Goal: Transaction & Acquisition: Book appointment/travel/reservation

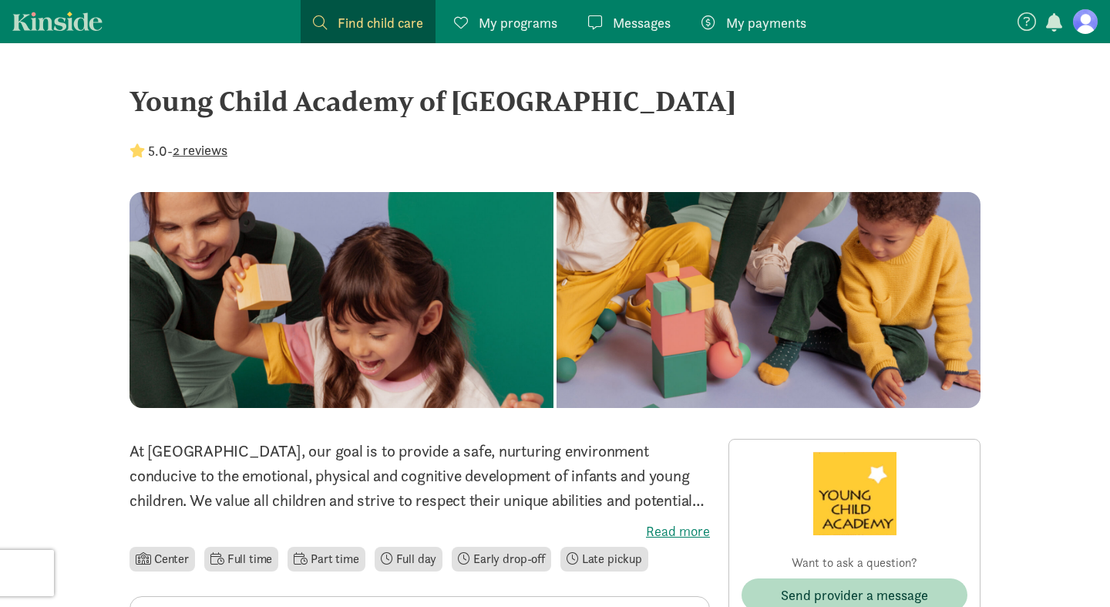
click at [1088, 29] on figure at bounding box center [1085, 21] width 25 height 25
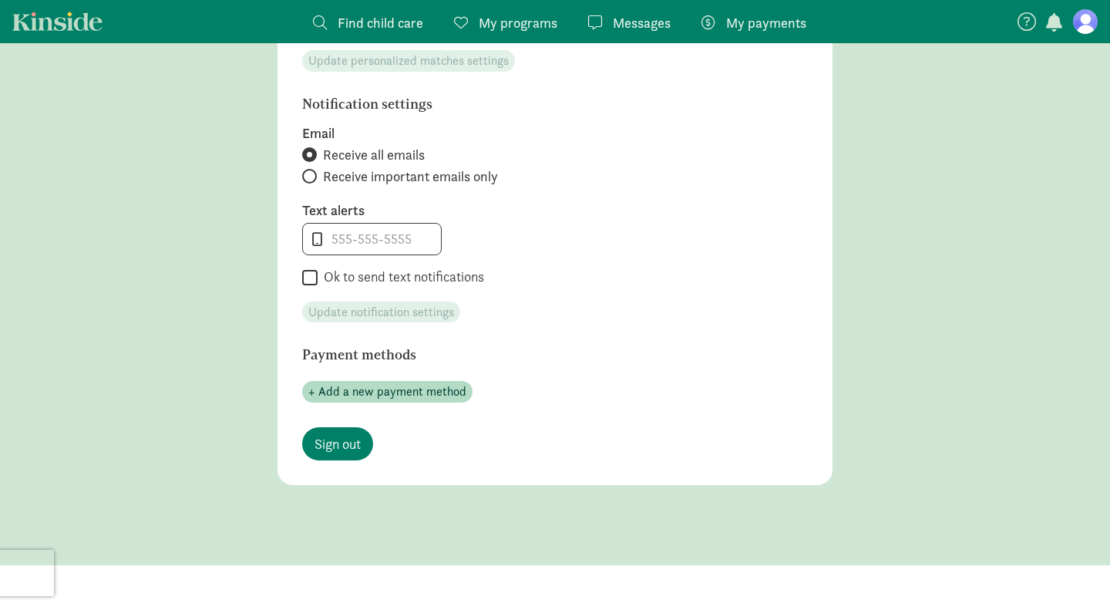
scroll to position [748, 0]
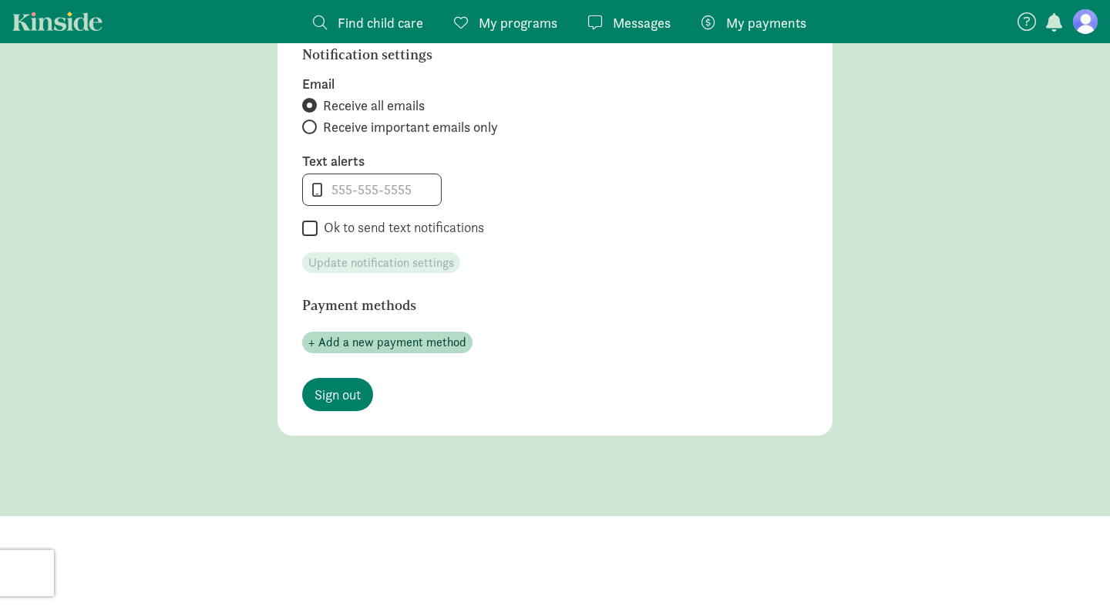
click at [377, 19] on span "Find child care" at bounding box center [381, 22] width 86 height 21
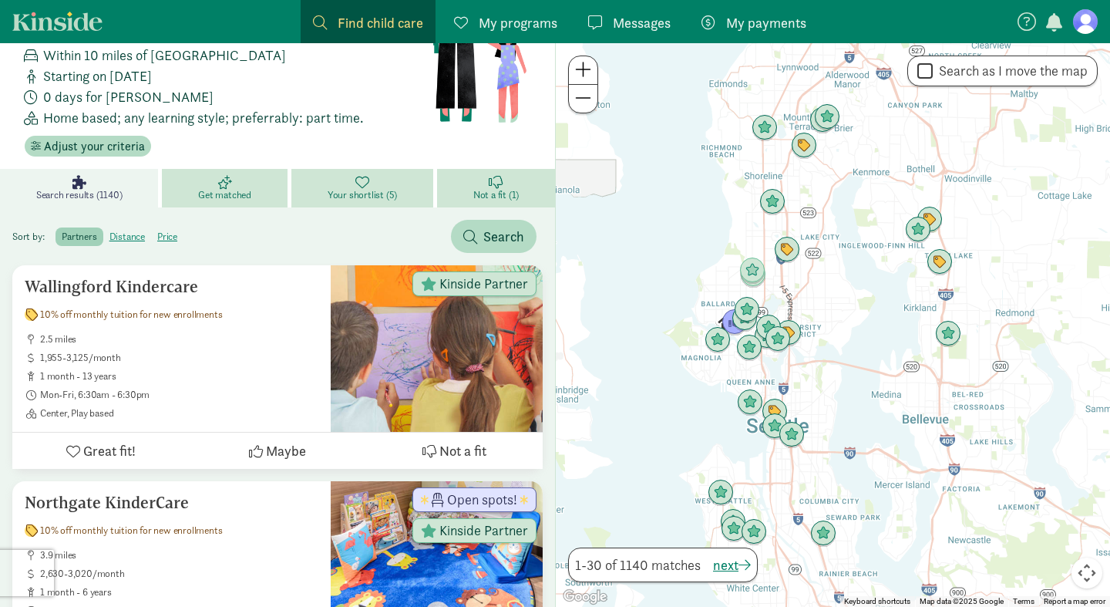
click at [772, 290] on div at bounding box center [833, 325] width 554 height 564
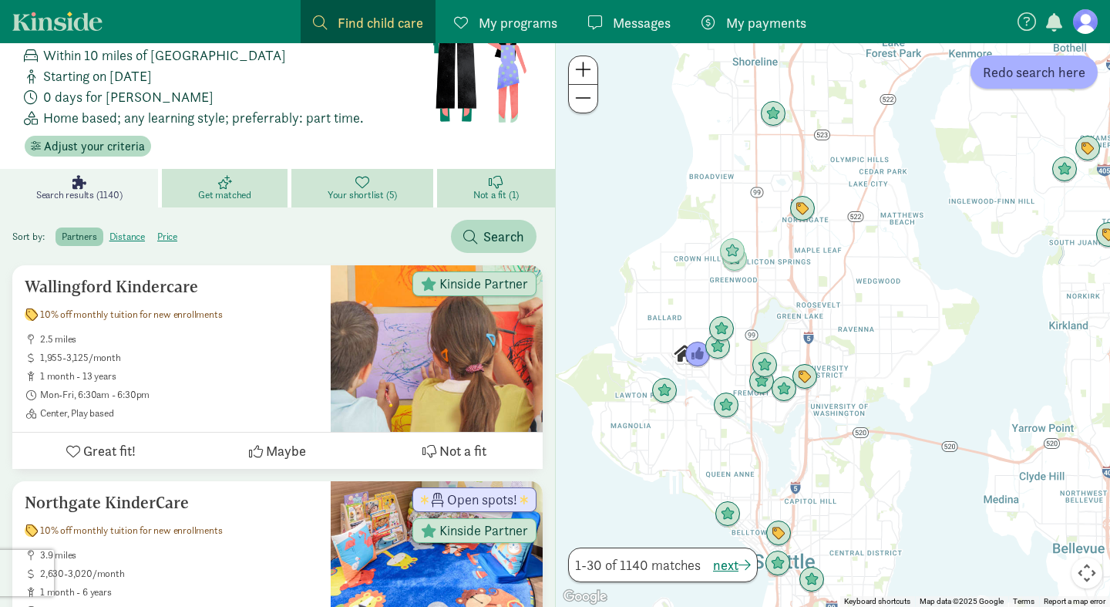
click at [741, 299] on div at bounding box center [833, 325] width 554 height 564
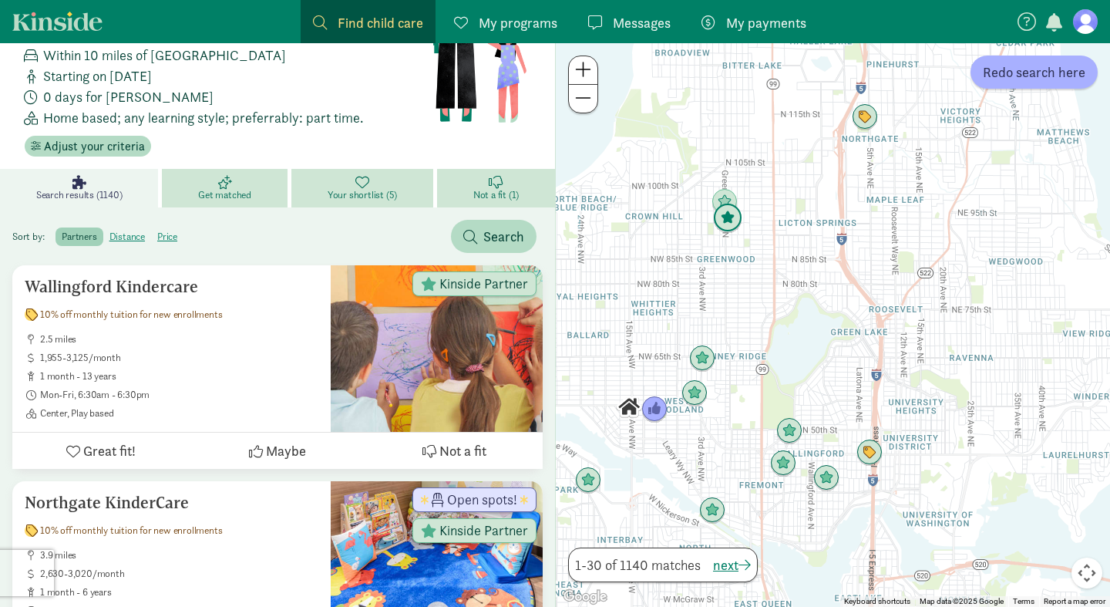
click at [726, 221] on img "Click to see details" at bounding box center [727, 218] width 29 height 29
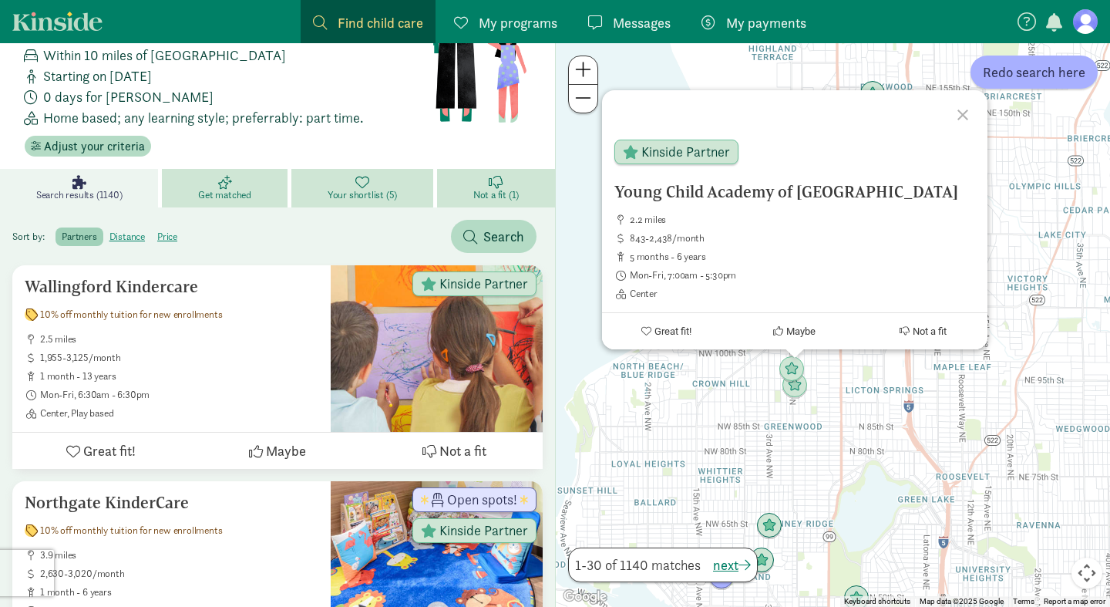
click at [748, 442] on div "Young Child Academy of Seattle 2.2 miles 843-2,438/month 5 months - 6 years Mon…" at bounding box center [833, 325] width 554 height 564
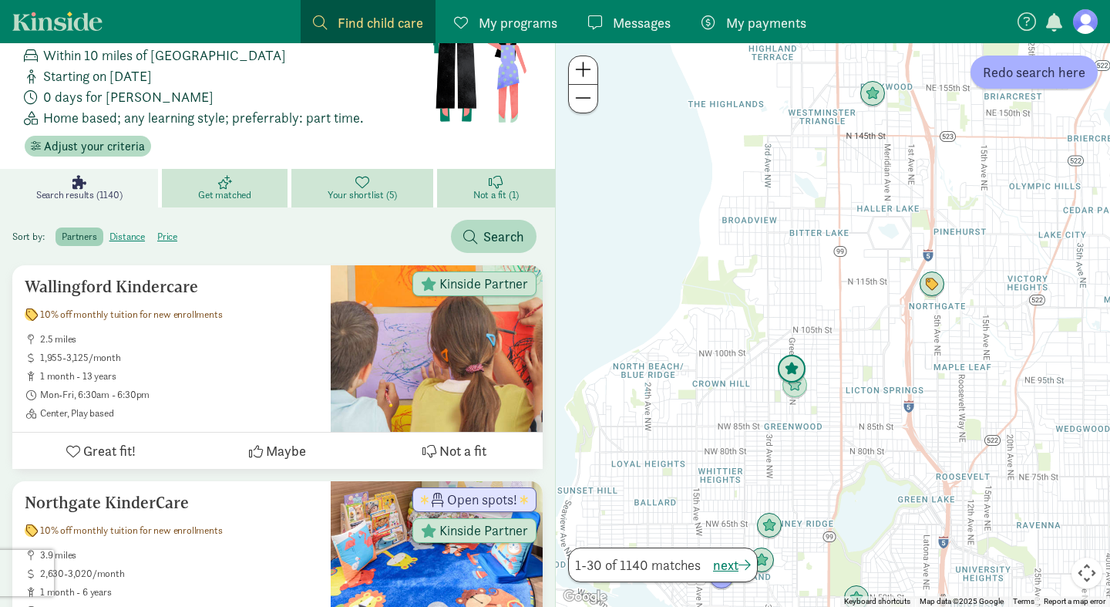
click at [788, 368] on img "Click to see details" at bounding box center [791, 369] width 29 height 29
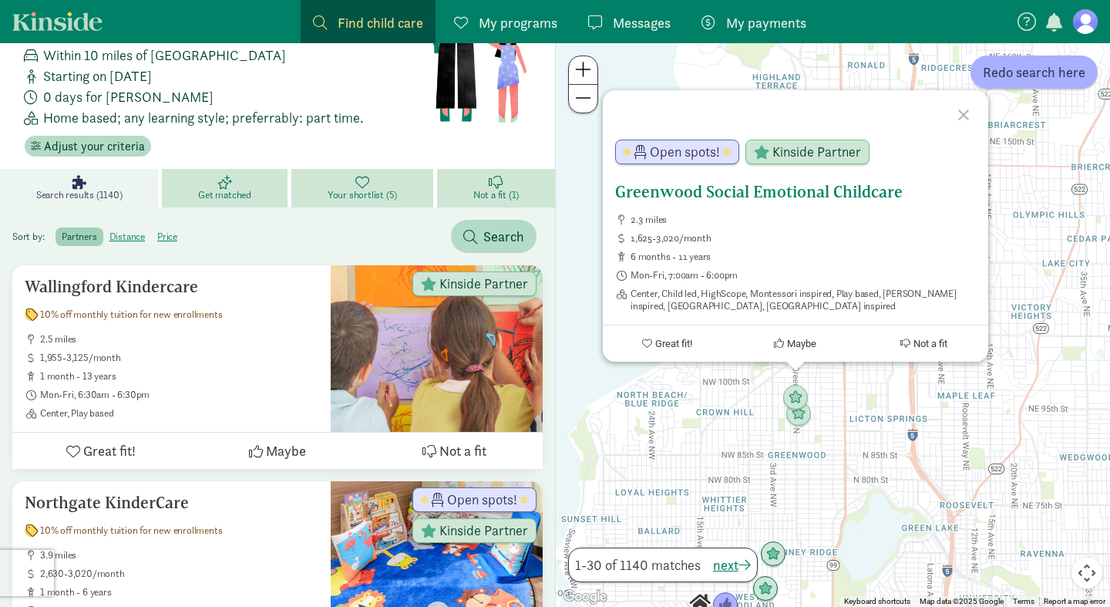
click at [801, 342] on span "Maybe" at bounding box center [801, 344] width 29 height 12
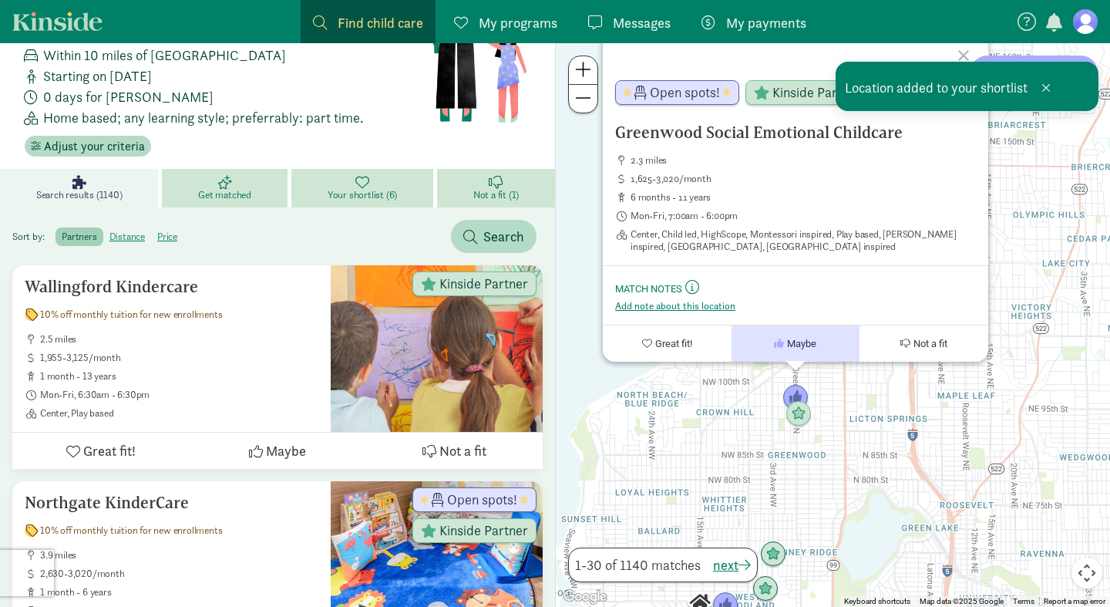
click at [702, 434] on div "Greenwood Social Emotional Childcare 2.3 miles 1,625-3,020/month 6 months - 11 …" at bounding box center [833, 325] width 554 height 564
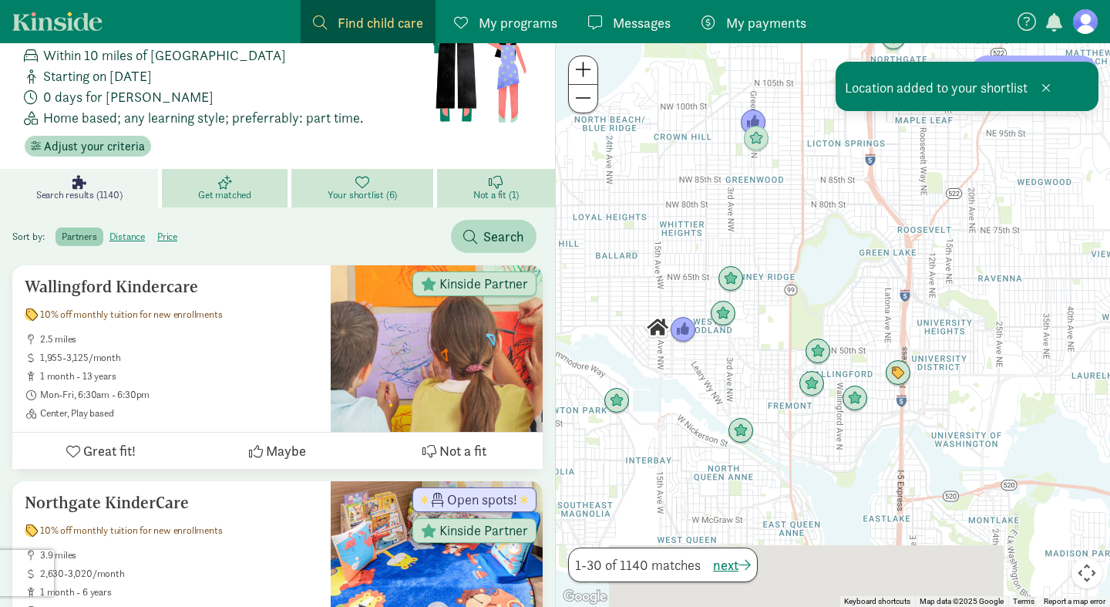
drag, startPoint x: 785, startPoint y: 476, endPoint x: 745, endPoint y: 195, distance: 284.3
click at [745, 195] on div at bounding box center [833, 325] width 554 height 564
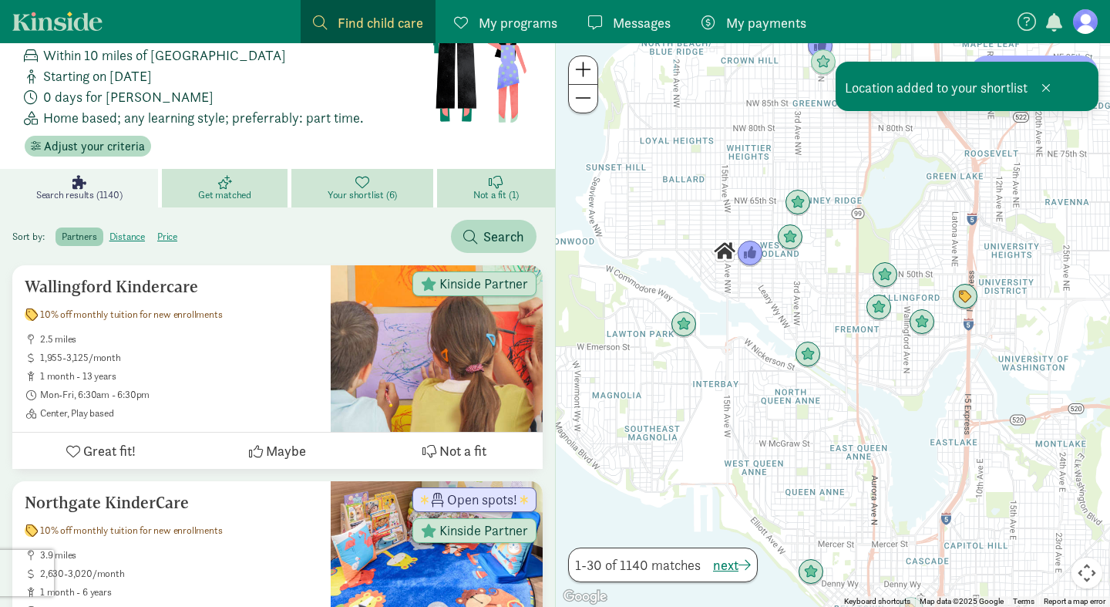
drag, startPoint x: 719, startPoint y: 354, endPoint x: 788, endPoint y: 284, distance: 98.1
click at [788, 284] on div at bounding box center [833, 325] width 554 height 564
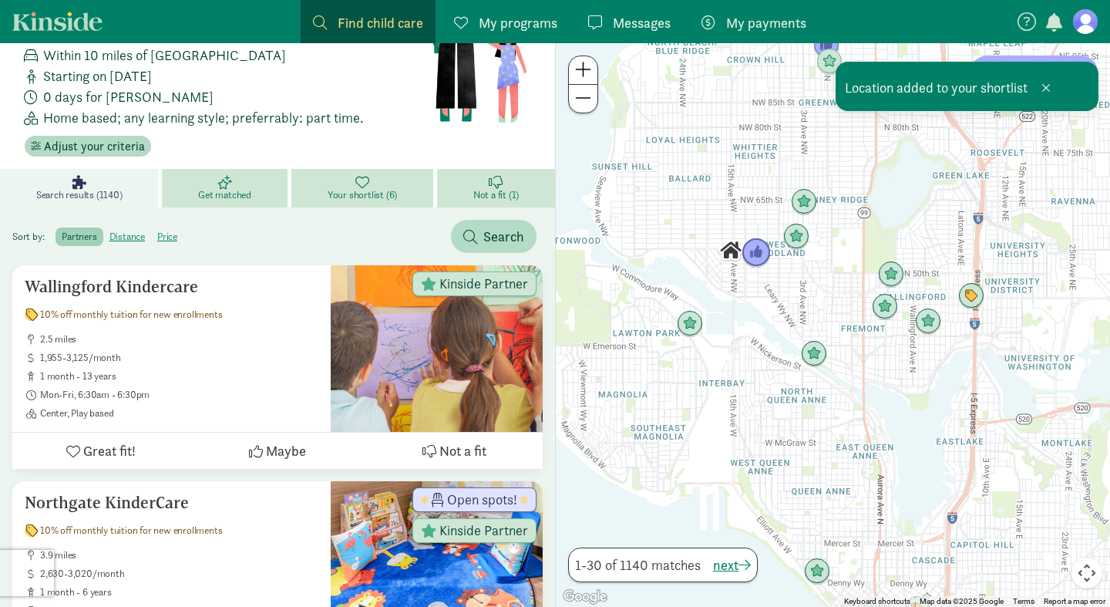
click at [755, 252] on img "Click to see details" at bounding box center [756, 252] width 29 height 29
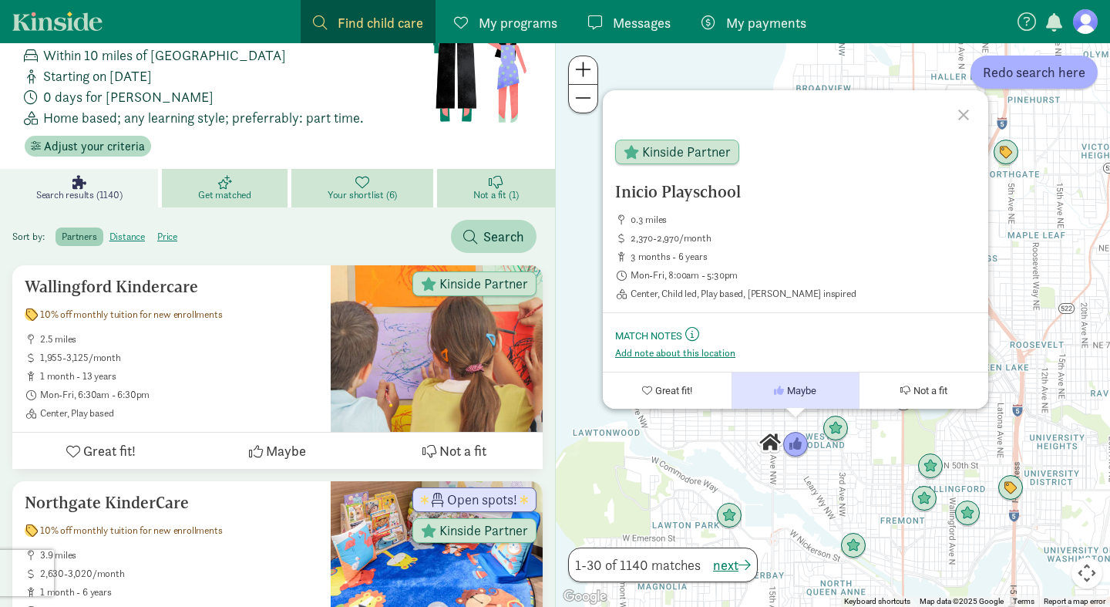
click at [671, 486] on div "Inicio Playschool 0.3 miles 2,370-2,970/month 3 months - 6 years Mon-Fri, 8:00a…" at bounding box center [833, 325] width 554 height 564
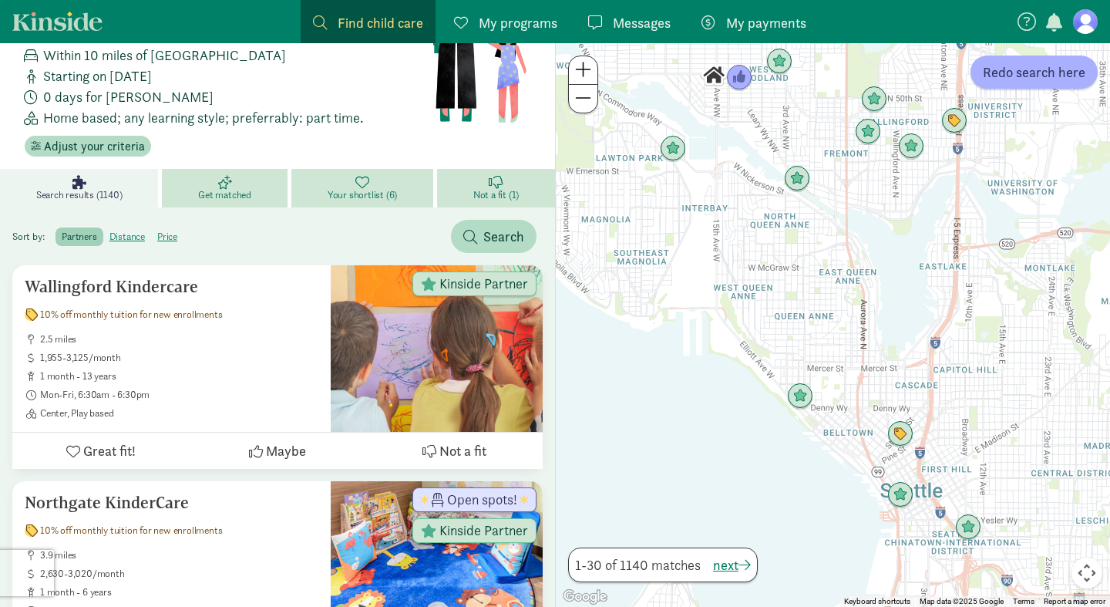
drag, startPoint x: 817, startPoint y: 493, endPoint x: 659, endPoint y: 45, distance: 475.0
click at [659, 45] on div at bounding box center [833, 325] width 554 height 564
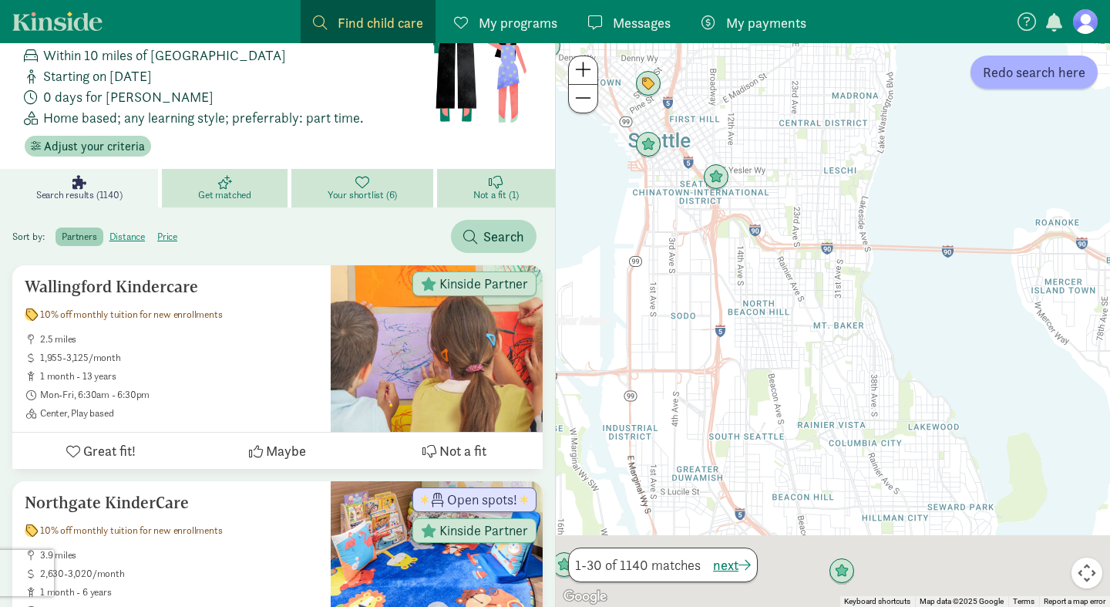
drag, startPoint x: 820, startPoint y: 322, endPoint x: 730, endPoint y: 95, distance: 244.4
click at [730, 95] on div at bounding box center [833, 325] width 554 height 564
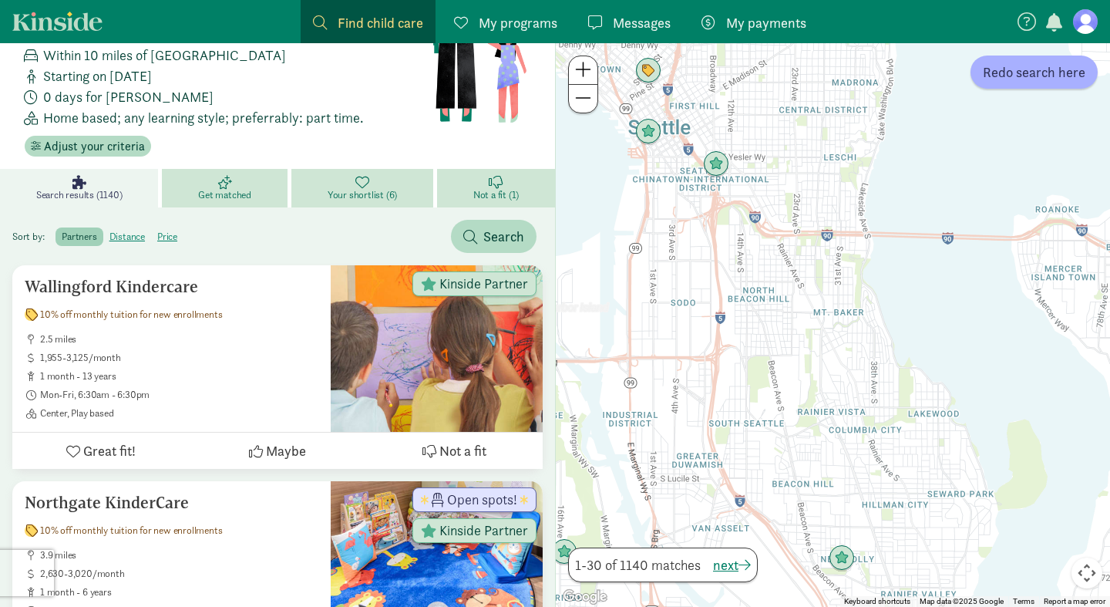
drag, startPoint x: 783, startPoint y: 341, endPoint x: 746, endPoint y: 299, distance: 55.7
click at [746, 299] on div at bounding box center [833, 325] width 554 height 564
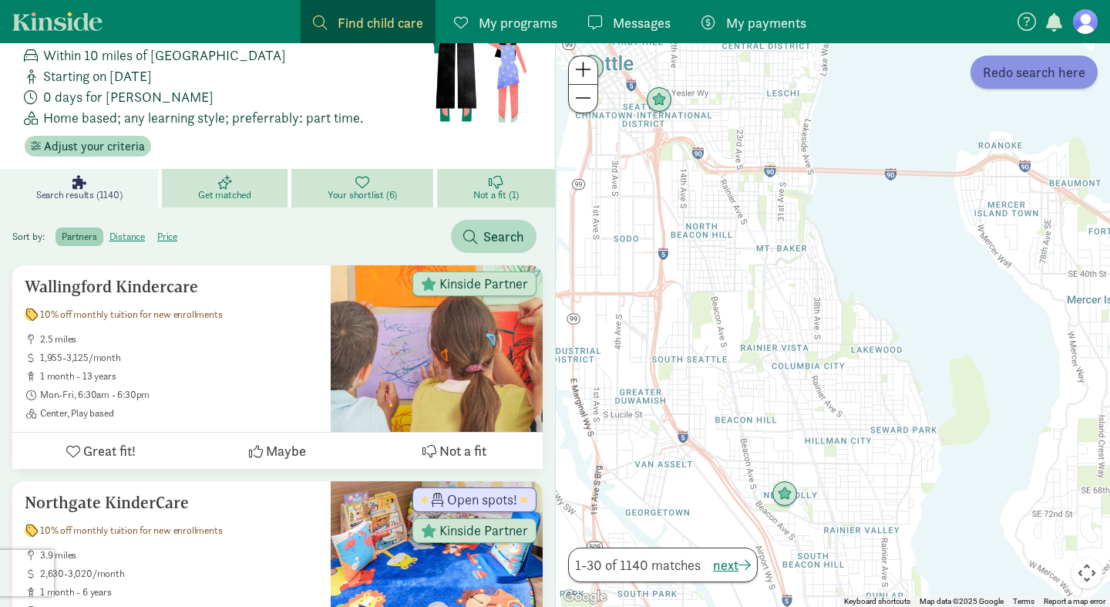
click at [1044, 71] on span "Redo search here" at bounding box center [1034, 72] width 103 height 21
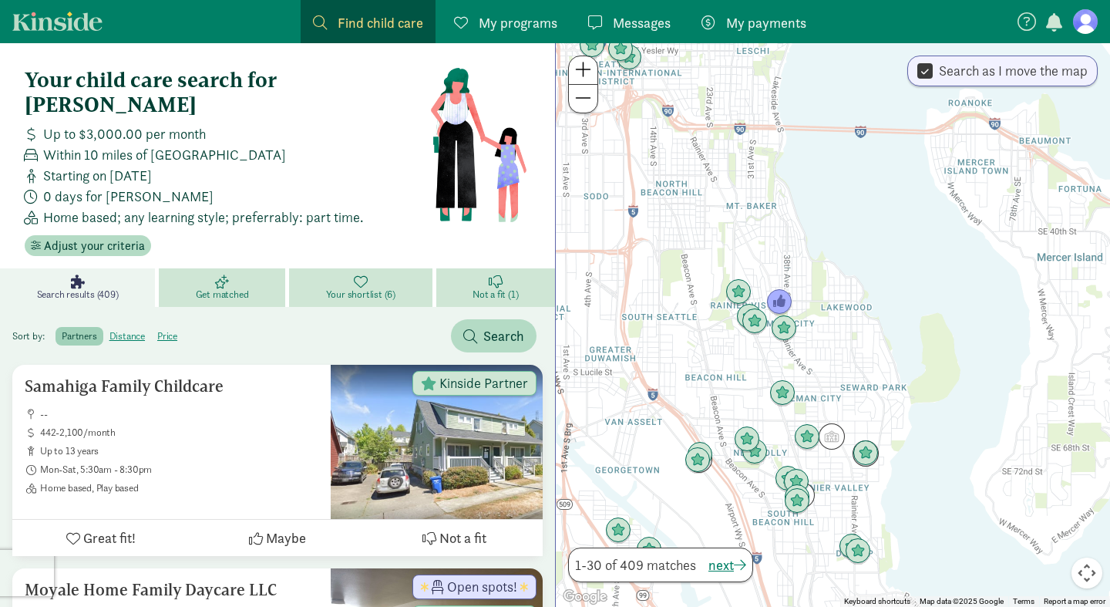
drag, startPoint x: 752, startPoint y: 420, endPoint x: 692, endPoint y: 331, distance: 108.2
click at [692, 331] on div at bounding box center [833, 325] width 554 height 564
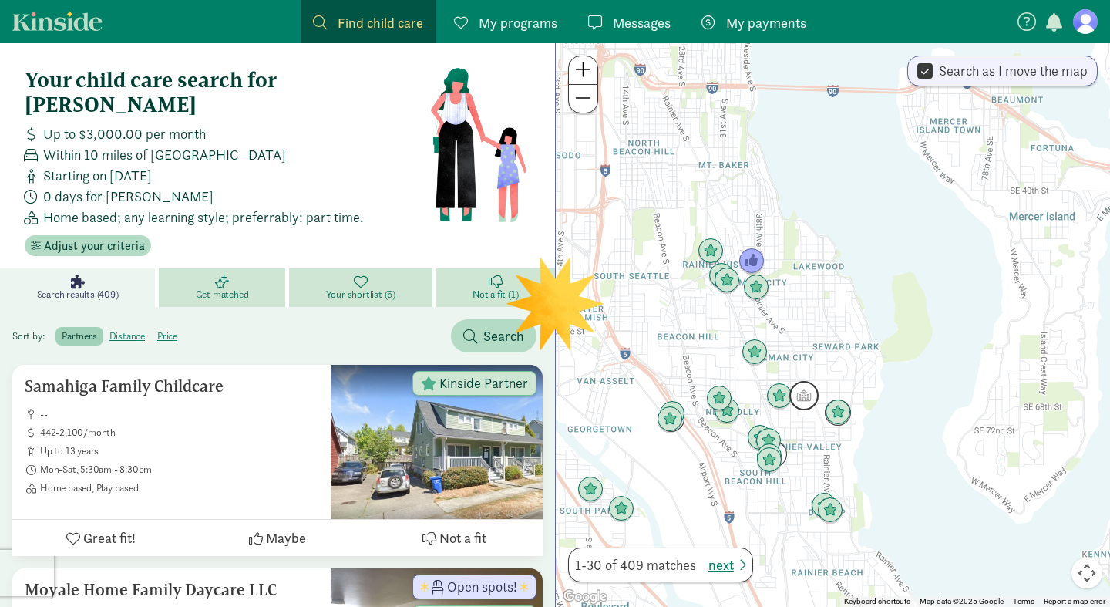
click at [808, 392] on img "Click to see details" at bounding box center [804, 395] width 29 height 29
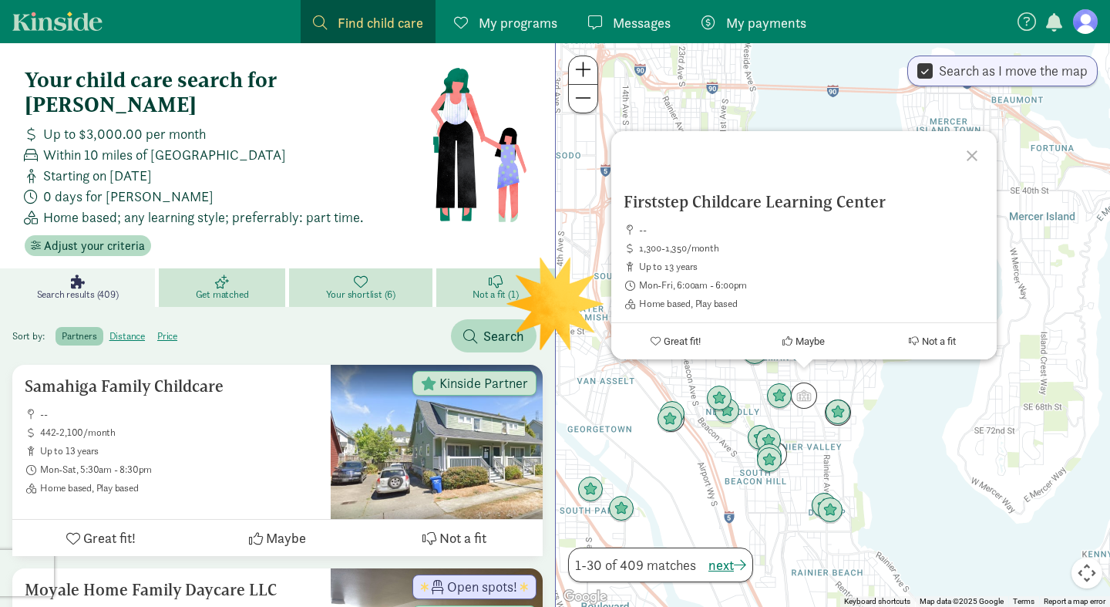
click at [944, 414] on div "Firststep Childcare Learning Center -- 1,300-1,350/month up to 13 years Mon-Fri…" at bounding box center [833, 325] width 554 height 564
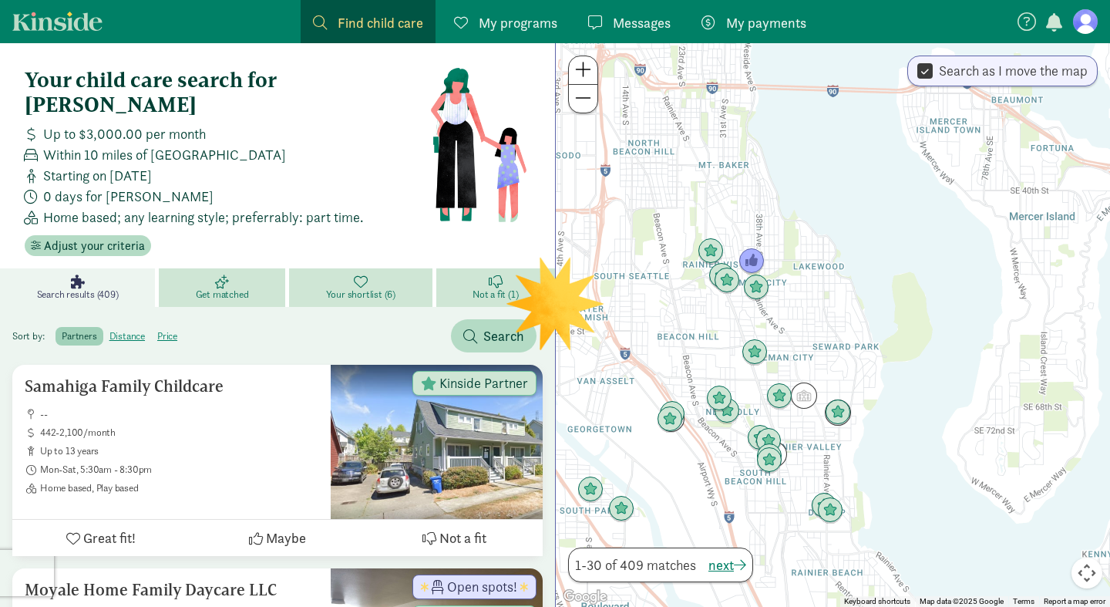
drag, startPoint x: 652, startPoint y: 225, endPoint x: 669, endPoint y: 294, distance: 70.7
click at [669, 294] on div at bounding box center [833, 325] width 554 height 564
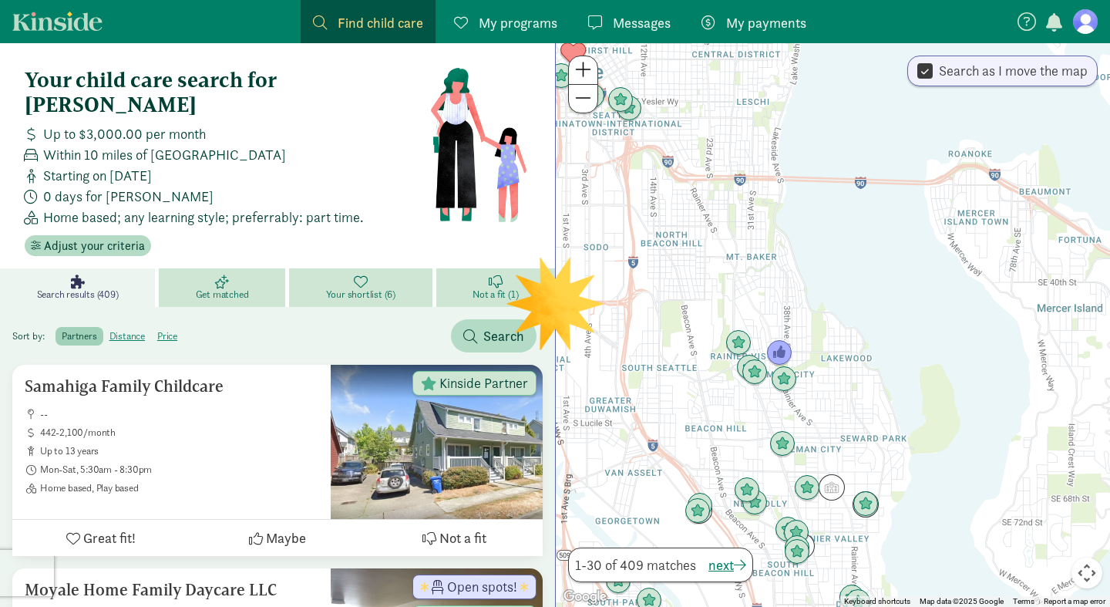
click at [677, 273] on div at bounding box center [833, 325] width 554 height 564
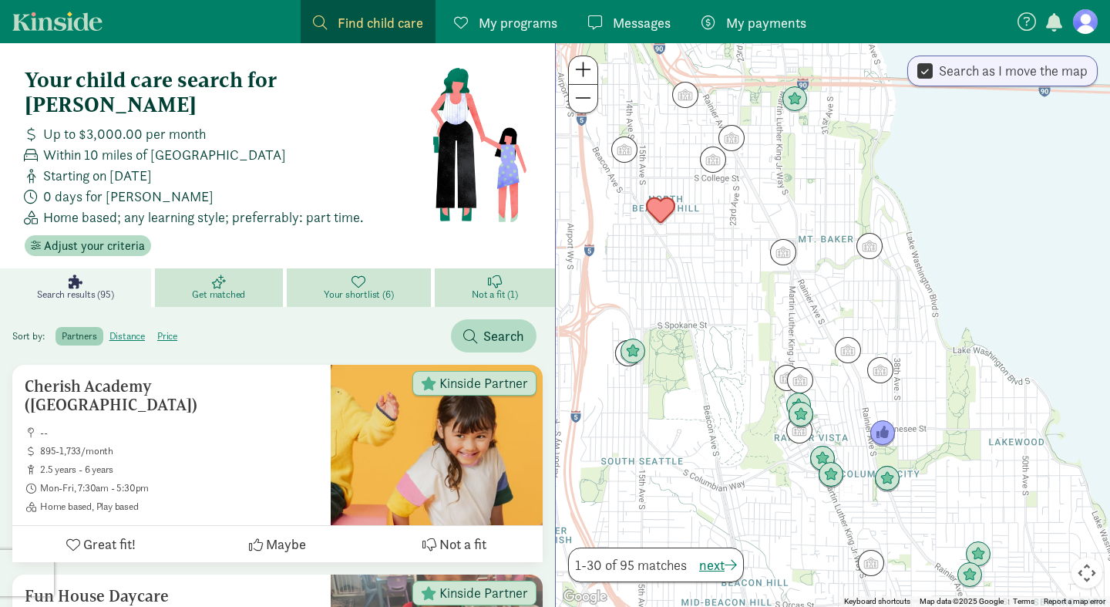
click at [660, 207] on img "Click to see details" at bounding box center [660, 210] width 29 height 29
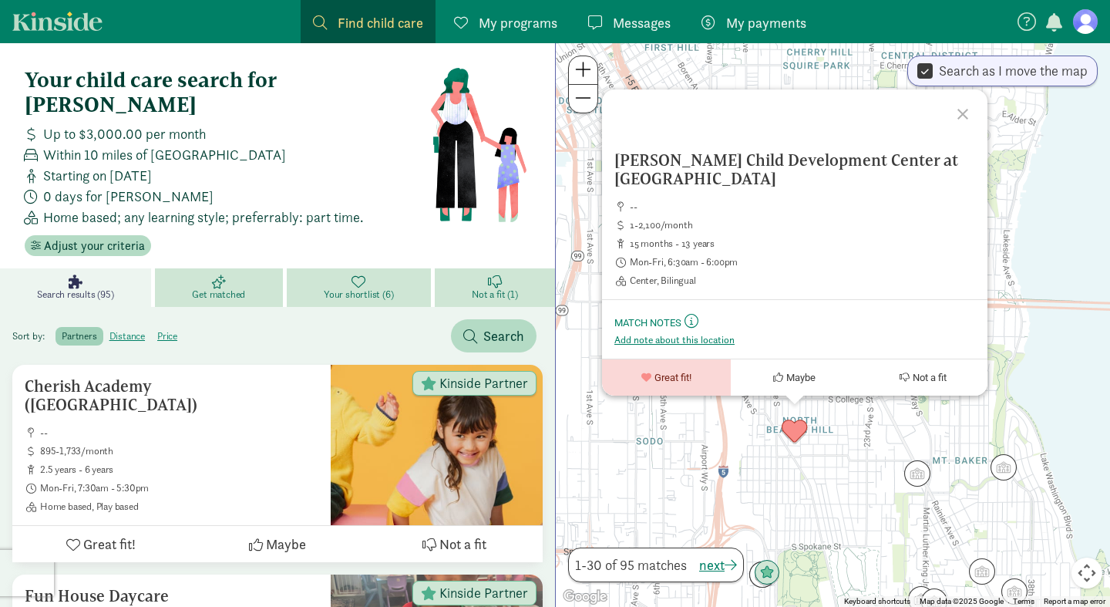
click at [877, 470] on div "[PERSON_NAME] Child Development Center at [GEOGRAPHIC_DATA] -- 1-2,100/month 15…" at bounding box center [833, 325] width 554 height 564
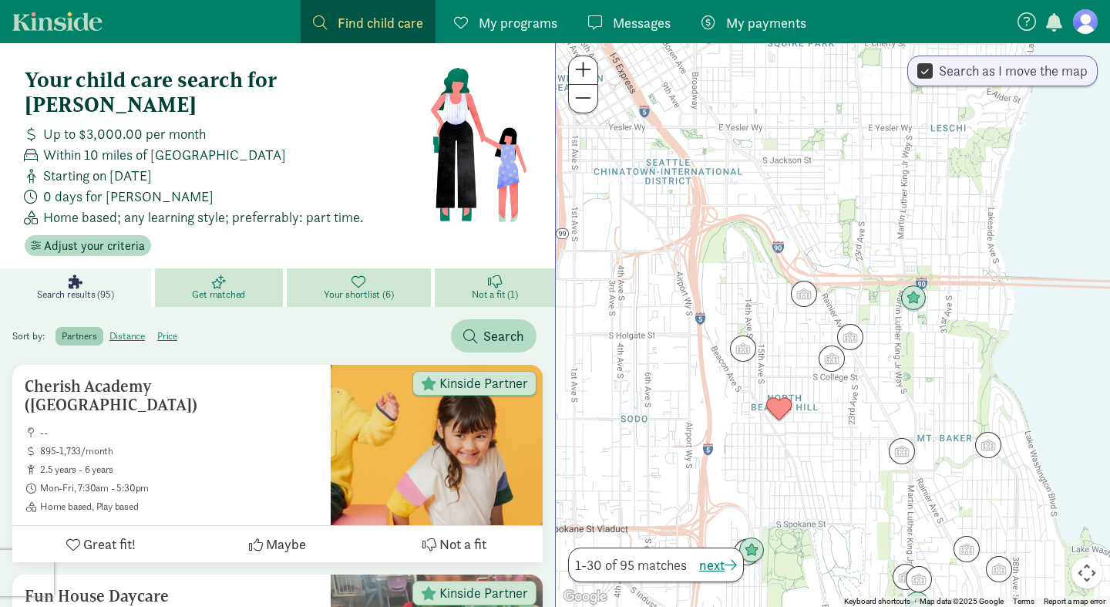
drag, startPoint x: 843, startPoint y: 486, endPoint x: 826, endPoint y: 461, distance: 31.0
click at [826, 461] on div at bounding box center [833, 325] width 554 height 564
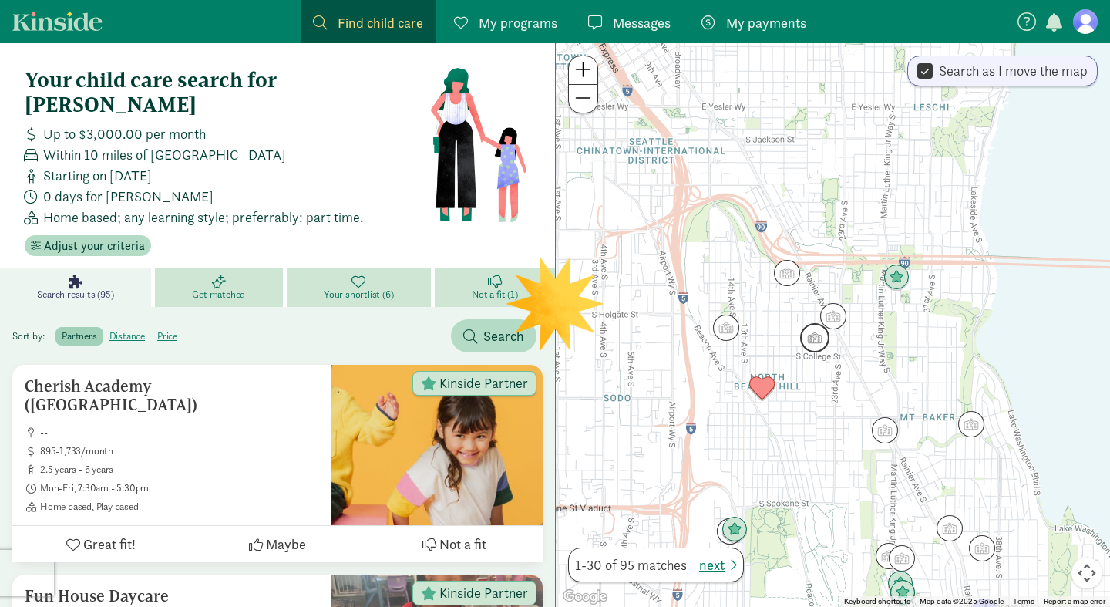
click at [816, 341] on img "Click to see details" at bounding box center [814, 337] width 29 height 29
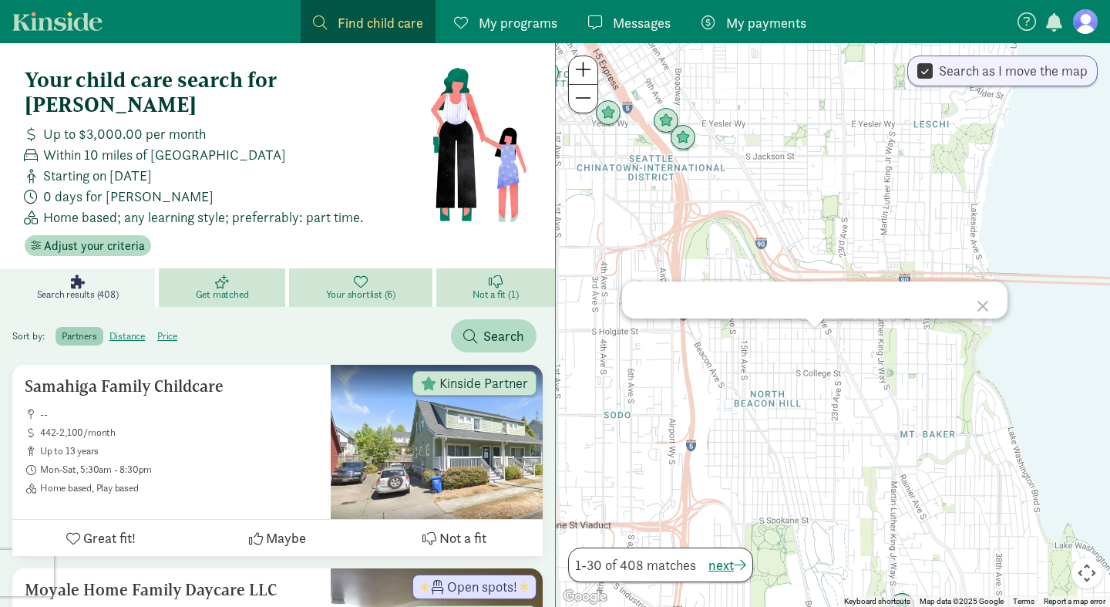
click at [984, 310] on div at bounding box center [985, 303] width 45 height 45
click at [776, 364] on div at bounding box center [833, 325] width 554 height 564
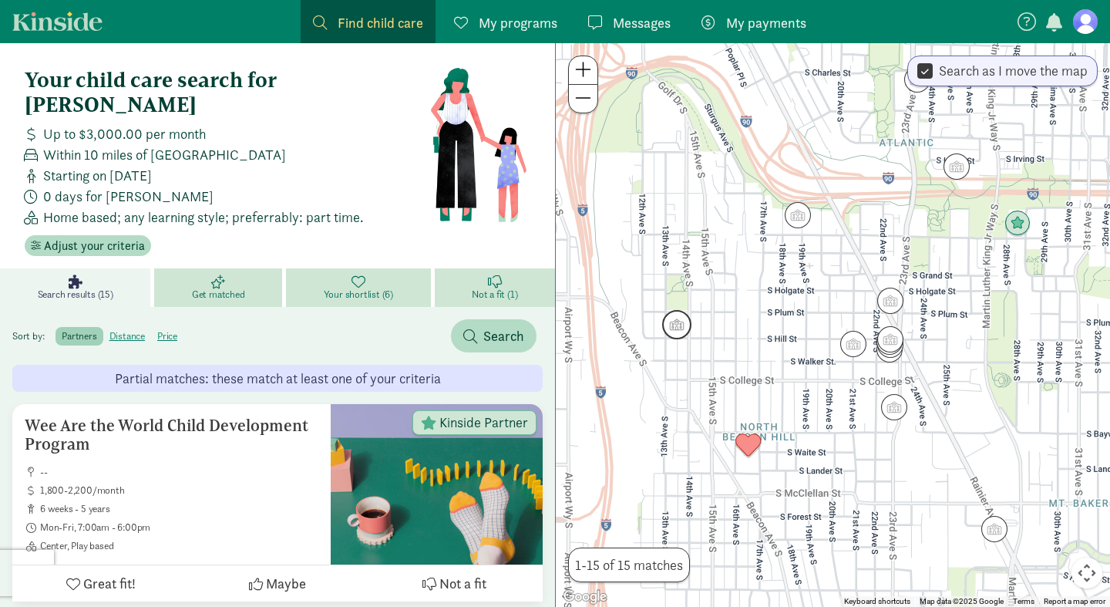
click at [675, 325] on img "Click to see details" at bounding box center [676, 324] width 29 height 29
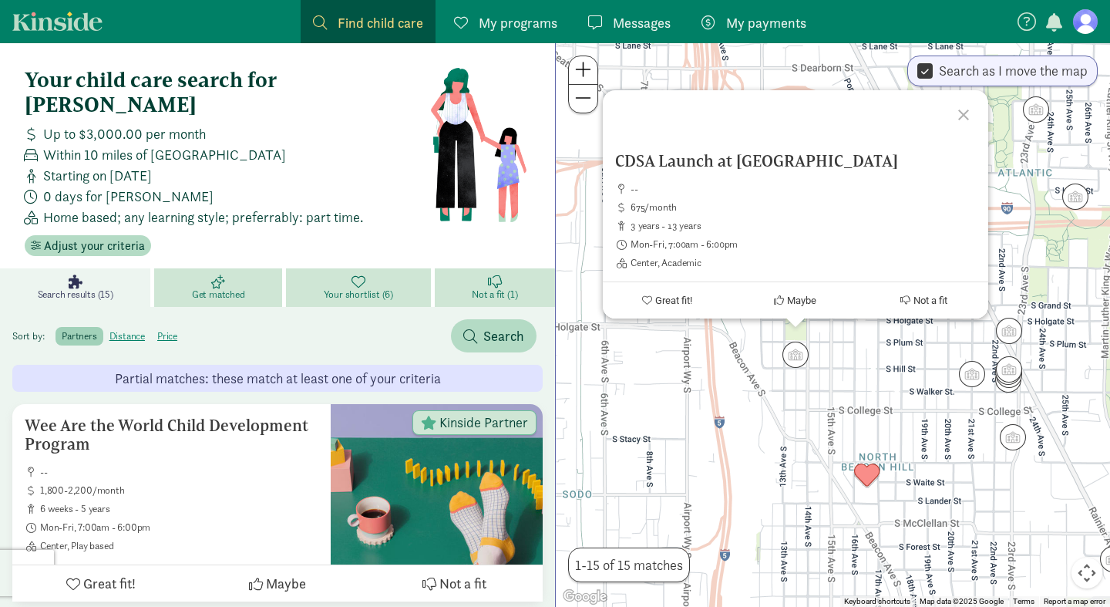
click at [858, 375] on div "CDSA Launch at [GEOGRAPHIC_DATA] -- 675/month 3 years - 13 years Mon-Fri, 7:00a…" at bounding box center [833, 325] width 554 height 564
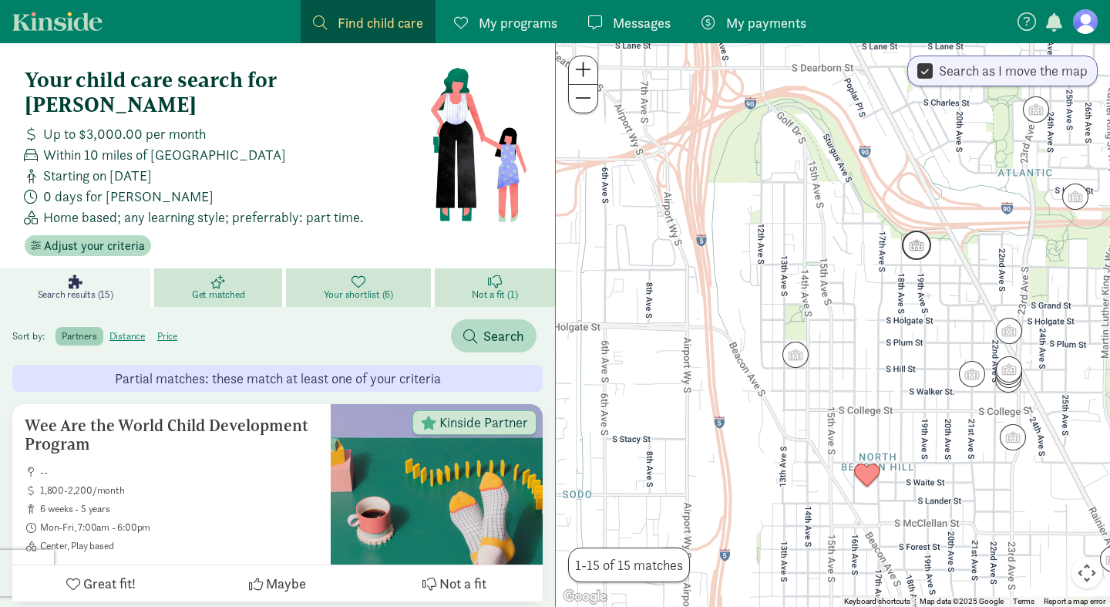
click at [917, 246] on img "Click to see details" at bounding box center [916, 245] width 29 height 29
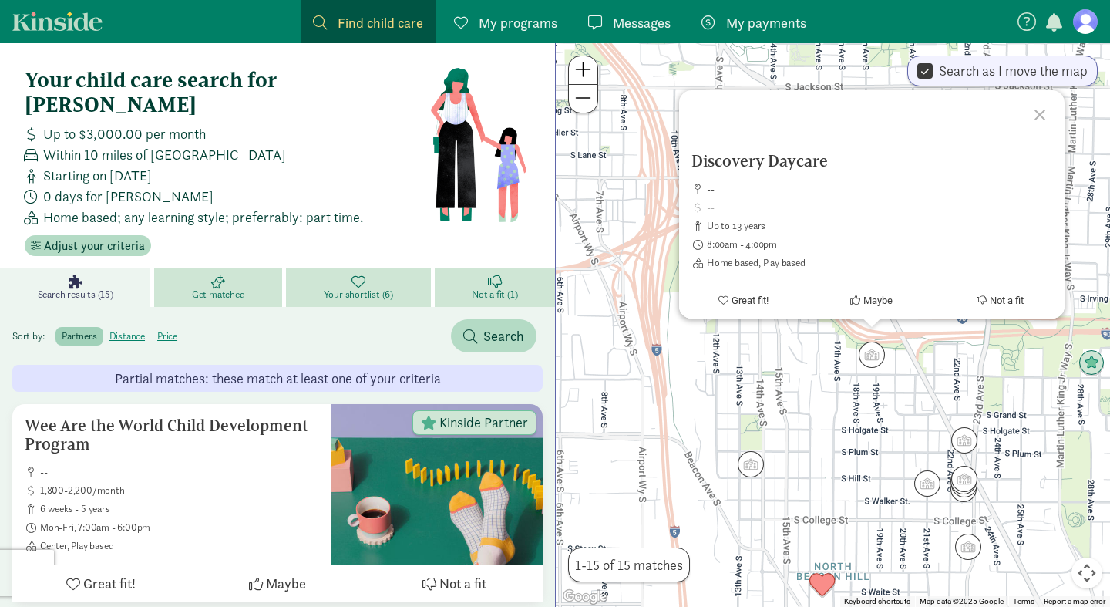
click at [853, 423] on div "Discovery Daycare -- up to 13 years 8:00am - 4:00pm Home based, Play based Grea…" at bounding box center [833, 325] width 554 height 564
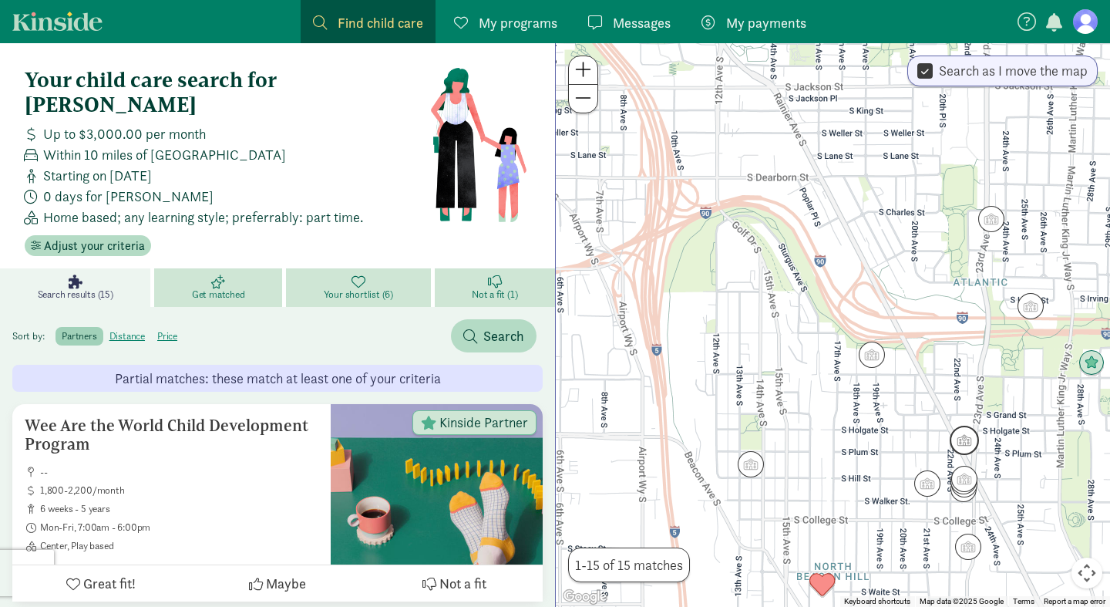
click at [965, 442] on img "Click to see details" at bounding box center [964, 440] width 29 height 29
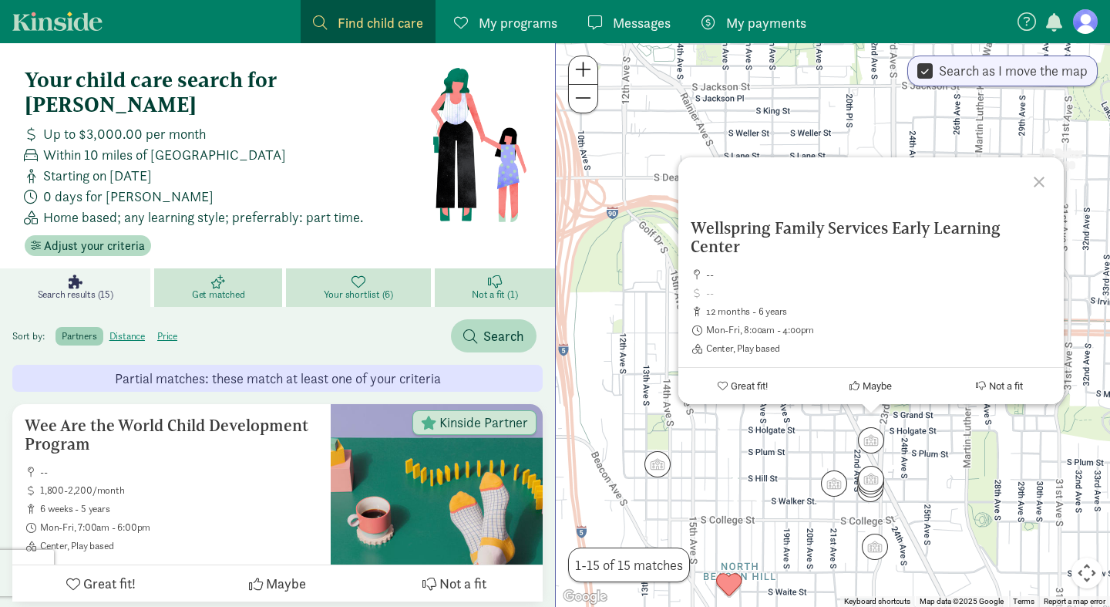
click at [1019, 501] on div "Wellspring Family Services Early Learning Center -- 12 months - 6 years Mon-Fri…" at bounding box center [833, 325] width 554 height 564
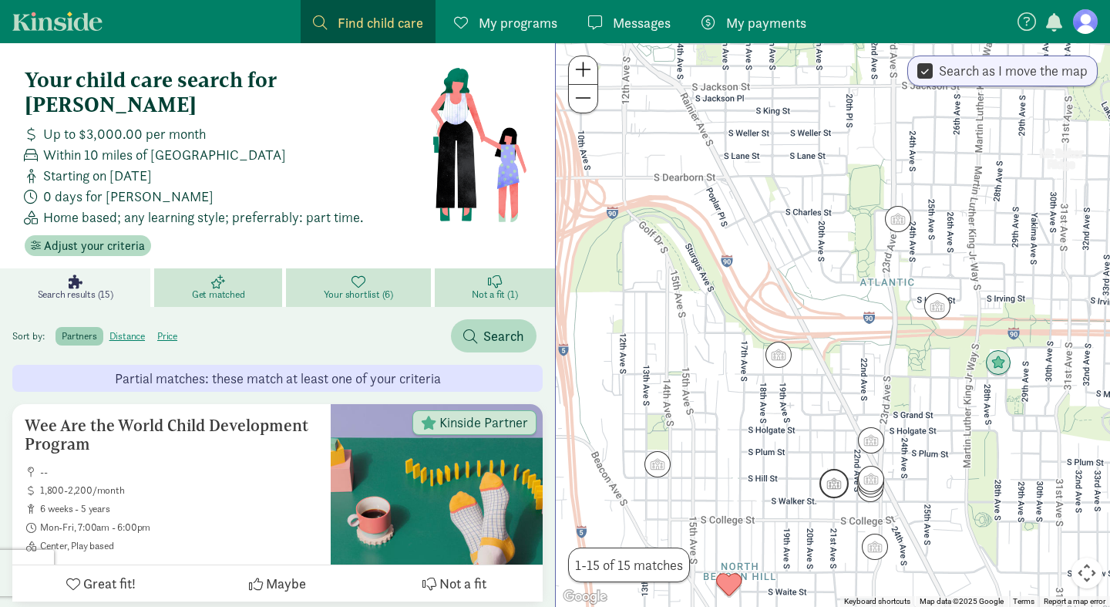
click at [833, 485] on img "Click to see details" at bounding box center [834, 483] width 29 height 29
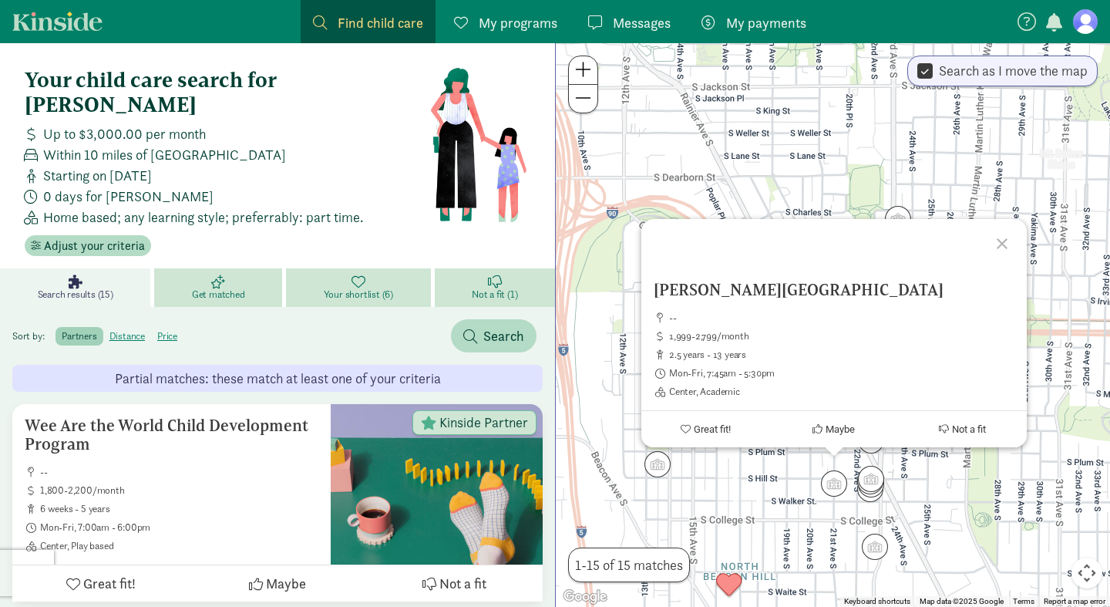
click at [973, 495] on div "[PERSON_NAME] School -- 1,999-2,799/month 2.5 years - 13 years Mon-Fri, 7:45am …" at bounding box center [833, 325] width 554 height 564
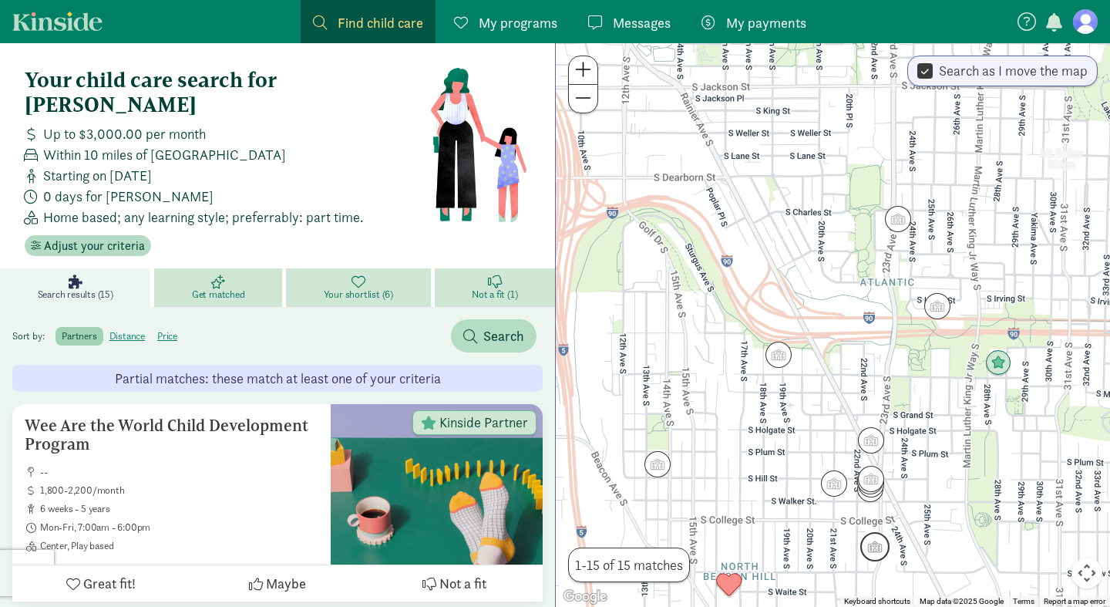
click at [874, 542] on img "Click to see details" at bounding box center [874, 546] width 29 height 29
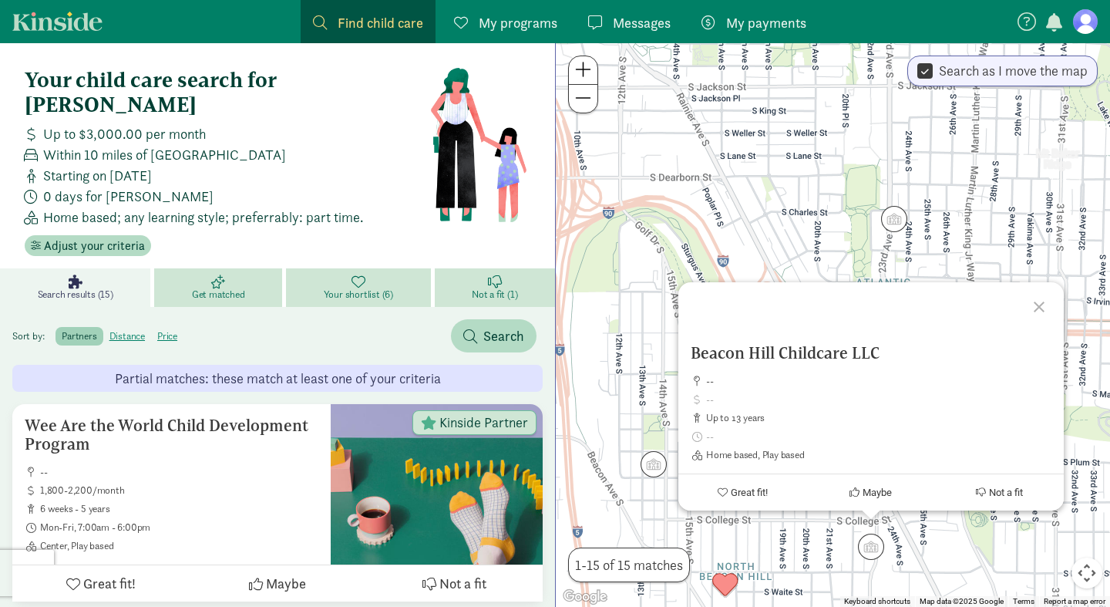
click at [985, 554] on div "Beacon Hill Childcare LLC -- up to 13 years Home based, Play based Great fit! M…" at bounding box center [833, 325] width 554 height 564
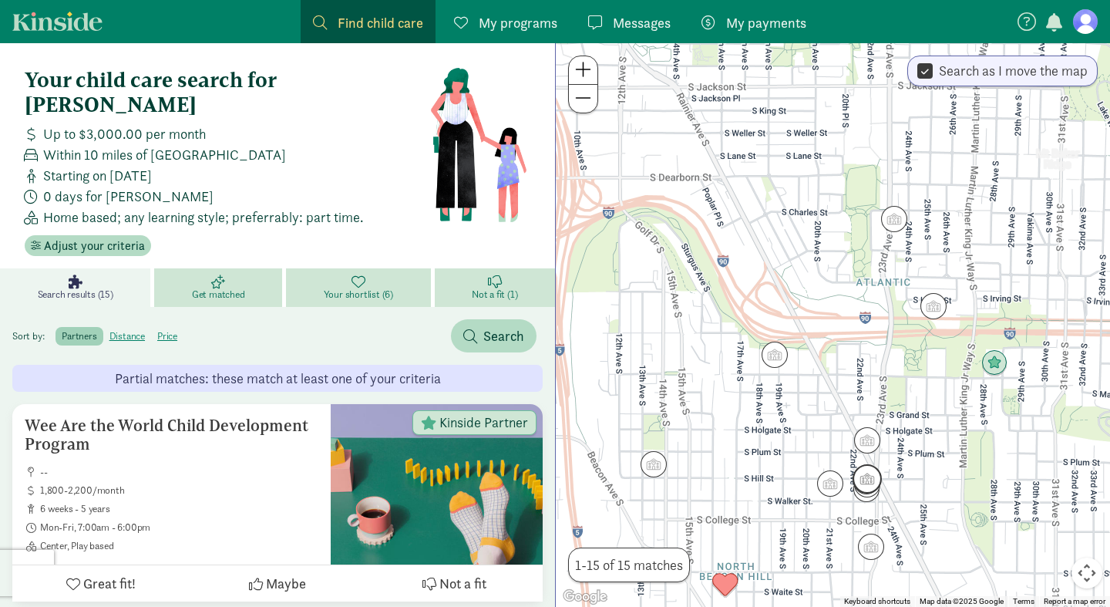
click at [870, 478] on img "Click to see details" at bounding box center [867, 478] width 29 height 29
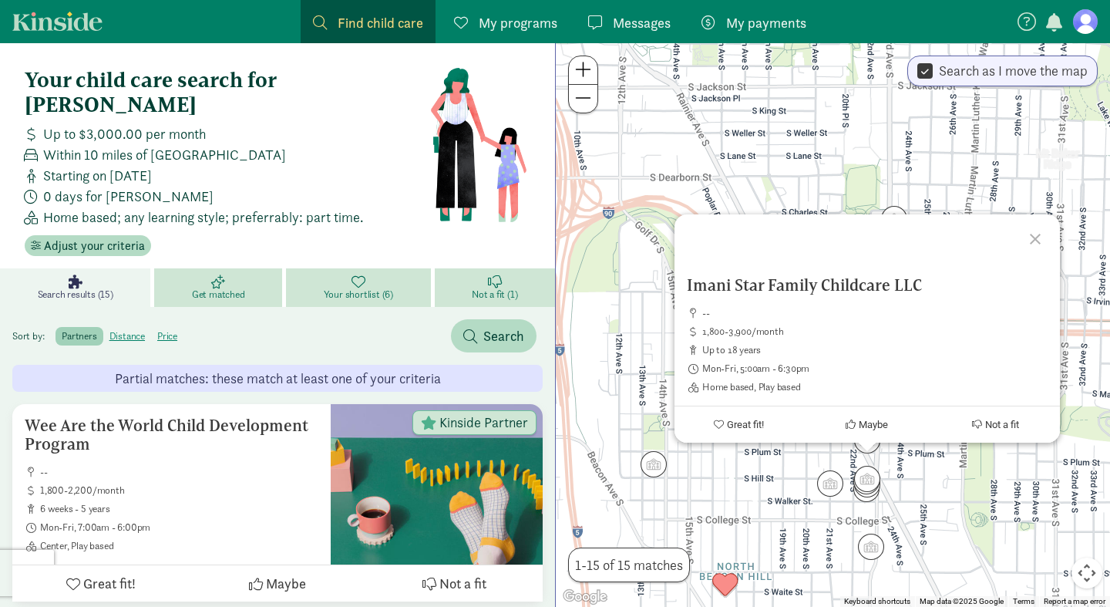
click at [812, 500] on div "Imani Star Family Childcare LLC -- 1,800-3,900/month up to 18 years Mon-Fri, 5:…" at bounding box center [833, 325] width 554 height 564
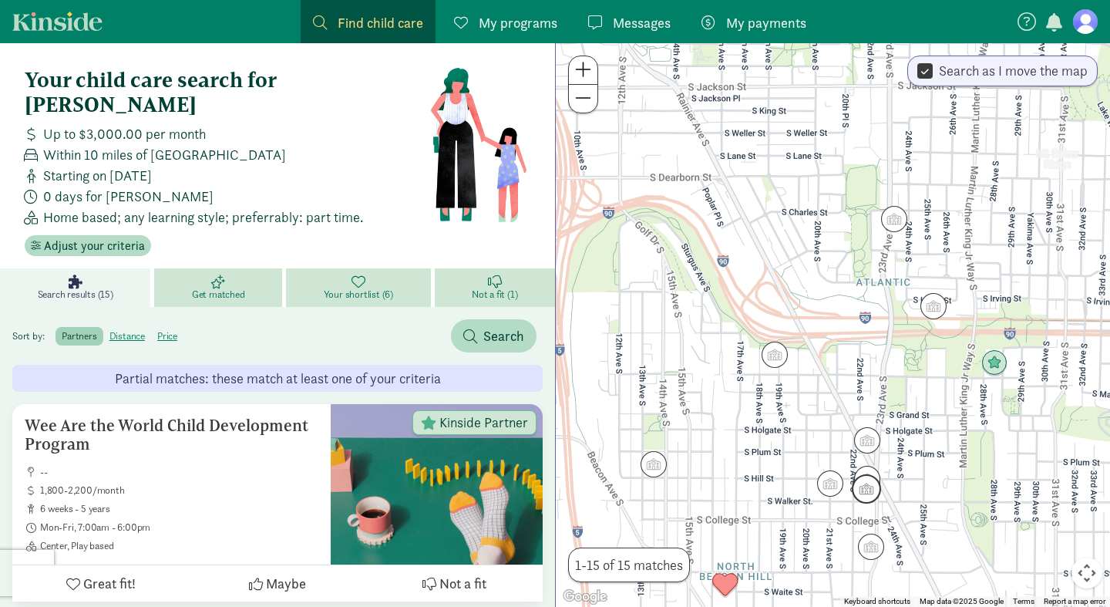
click at [865, 496] on img "Click to see details" at bounding box center [866, 488] width 29 height 29
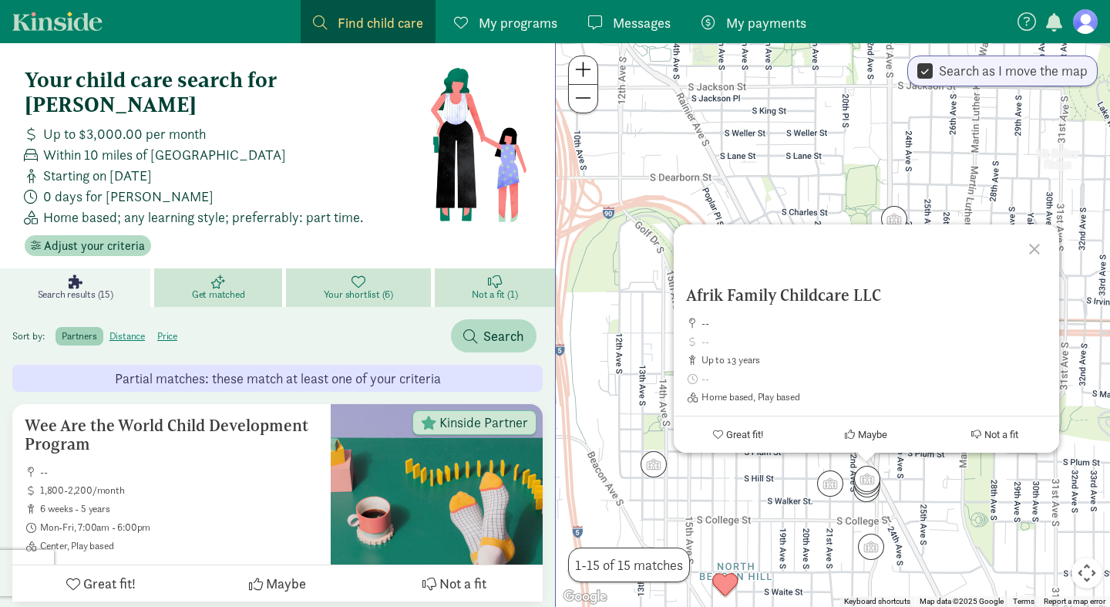
click at [977, 513] on div "Afrik Family Childcare LLC -- up to 13 years Home based, Play based Great fit! …" at bounding box center [833, 325] width 554 height 564
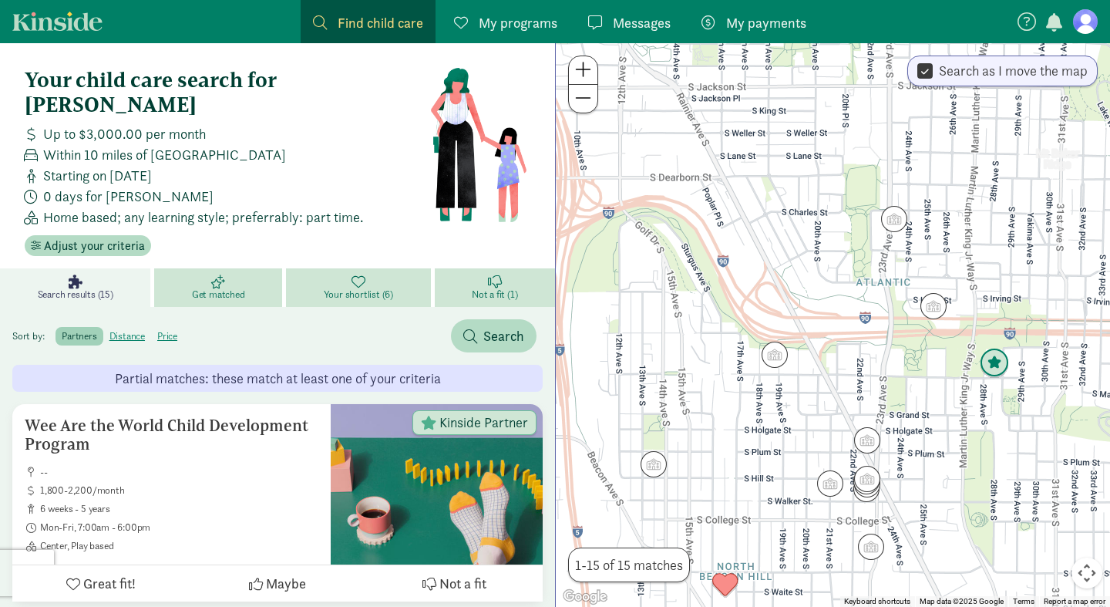
click at [999, 362] on img "Click to see details" at bounding box center [994, 362] width 29 height 29
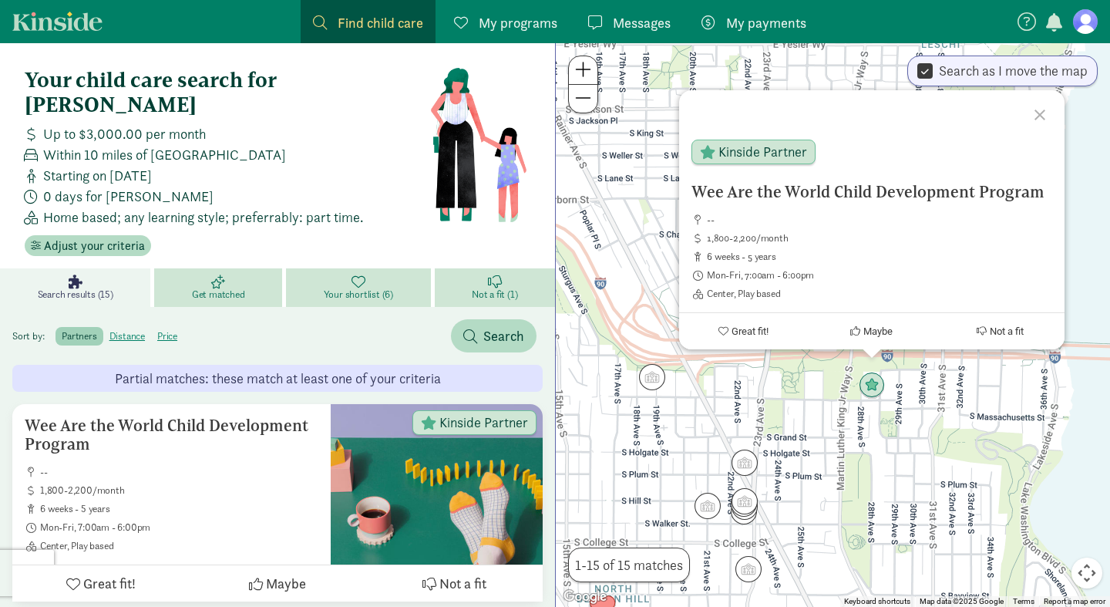
click at [965, 437] on div "Wee Are the World Child Development Program -- 1,800-2,200/month 6 weeks - 5 ye…" at bounding box center [833, 325] width 554 height 564
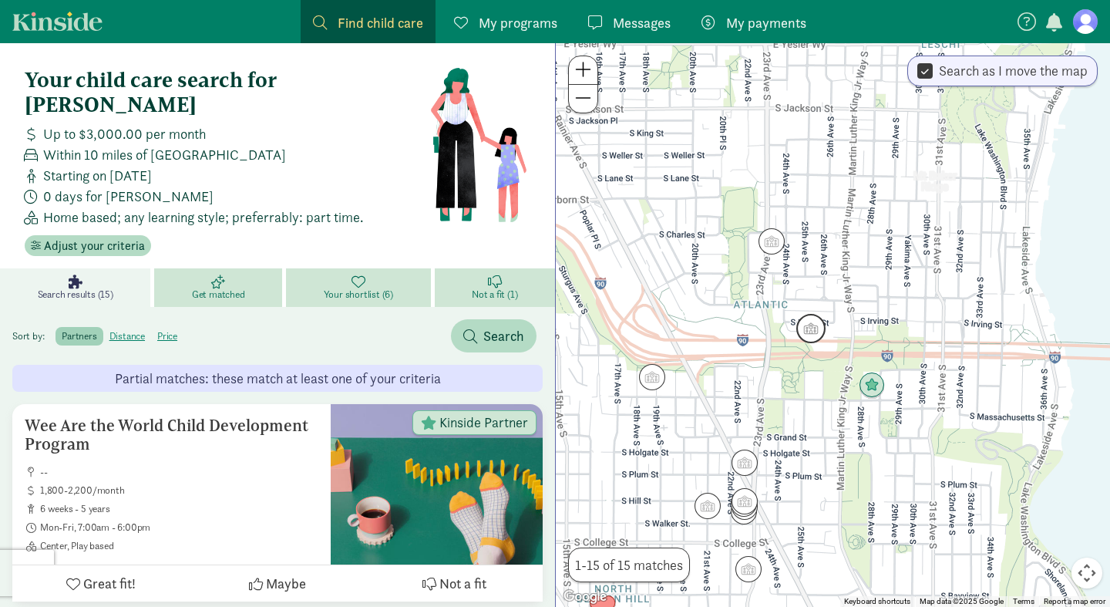
click at [817, 329] on img "Click to see details" at bounding box center [810, 328] width 29 height 29
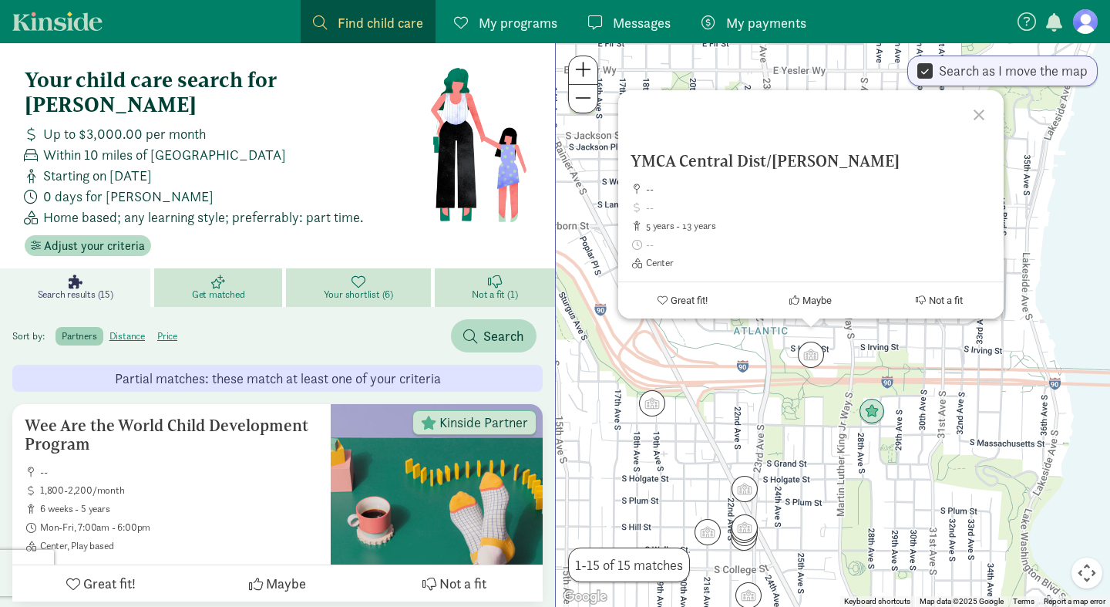
click at [763, 427] on div "To navigate, press the arrow keys. YMCA Central Dist/[PERSON_NAME] -- 5 years -…" at bounding box center [833, 325] width 554 height 564
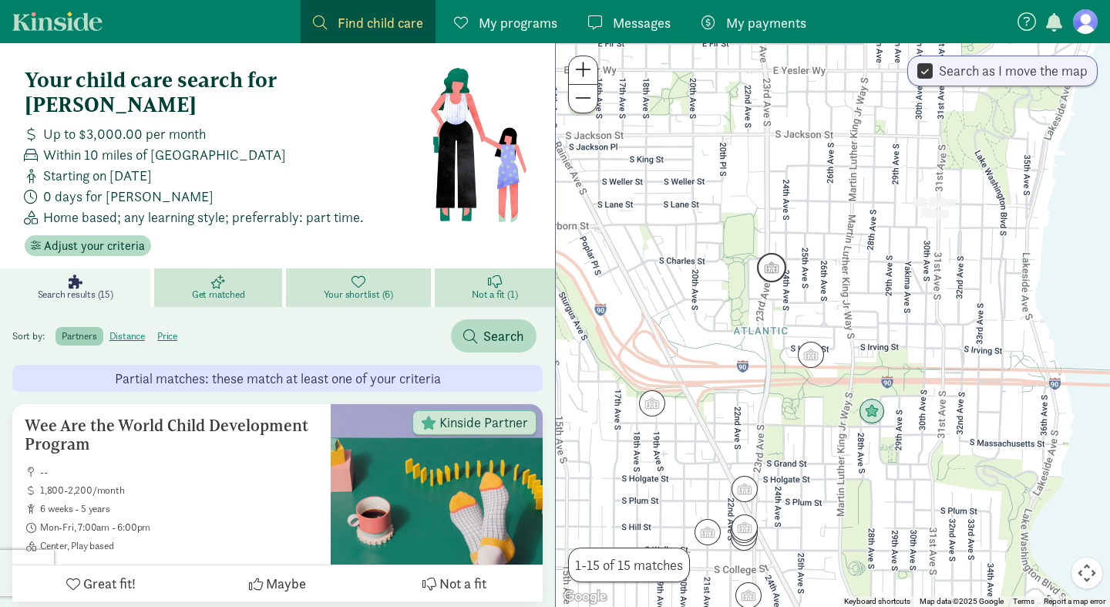
click at [774, 268] on img "Click to see details" at bounding box center [771, 267] width 29 height 29
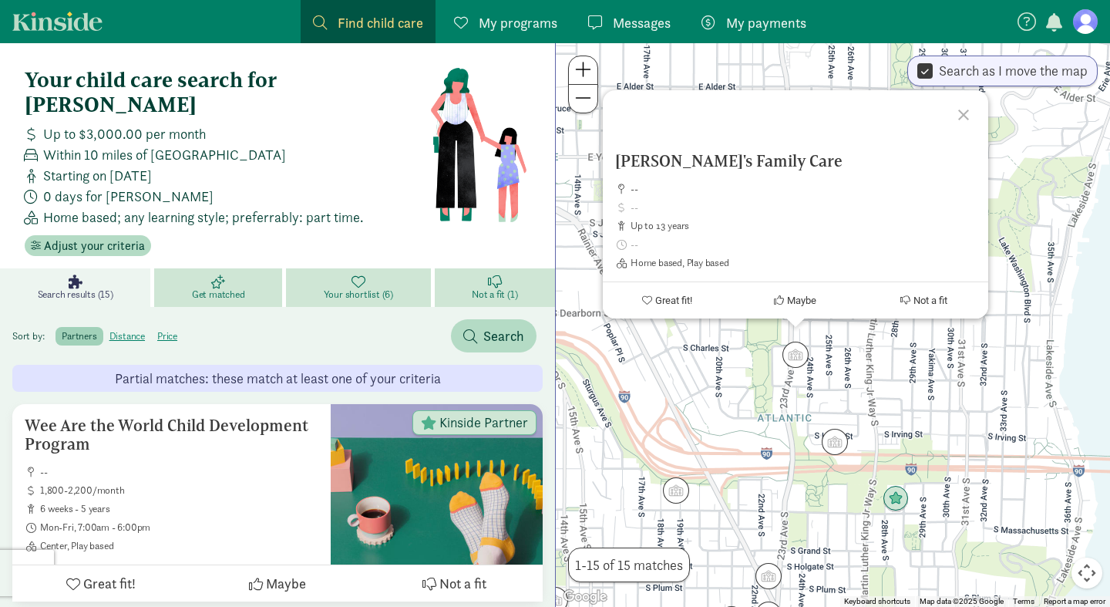
click at [740, 426] on div "[PERSON_NAME]'s Family Care -- up to 13 years Home based, Play based Great fit!…" at bounding box center [833, 325] width 554 height 564
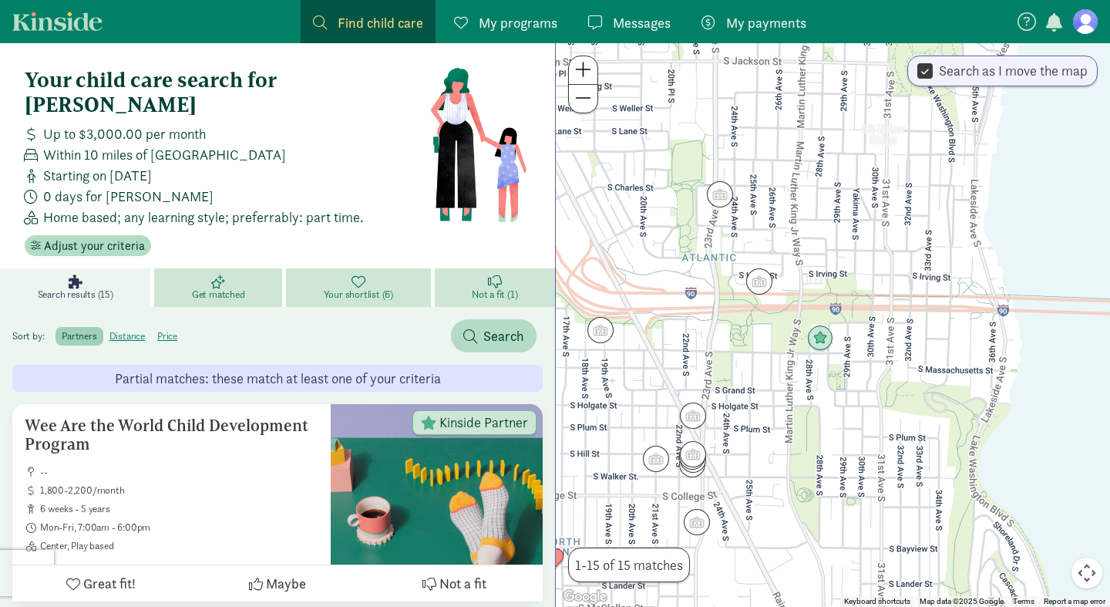
drag, startPoint x: 740, startPoint y: 426, endPoint x: 663, endPoint y: 256, distance: 186.3
click at [663, 256] on div at bounding box center [833, 325] width 554 height 564
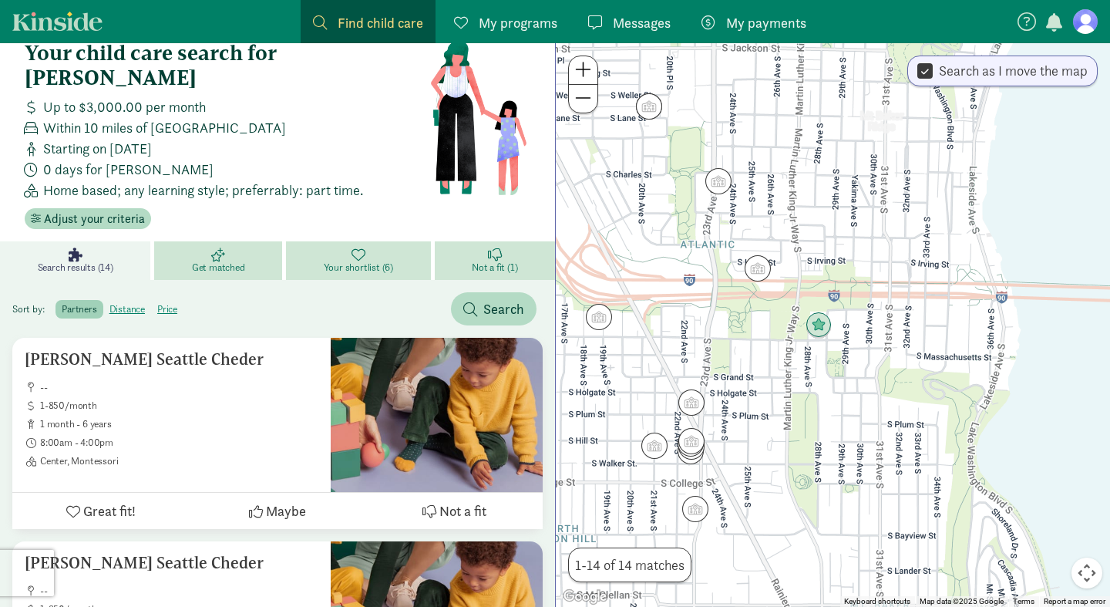
scroll to position [33, 0]
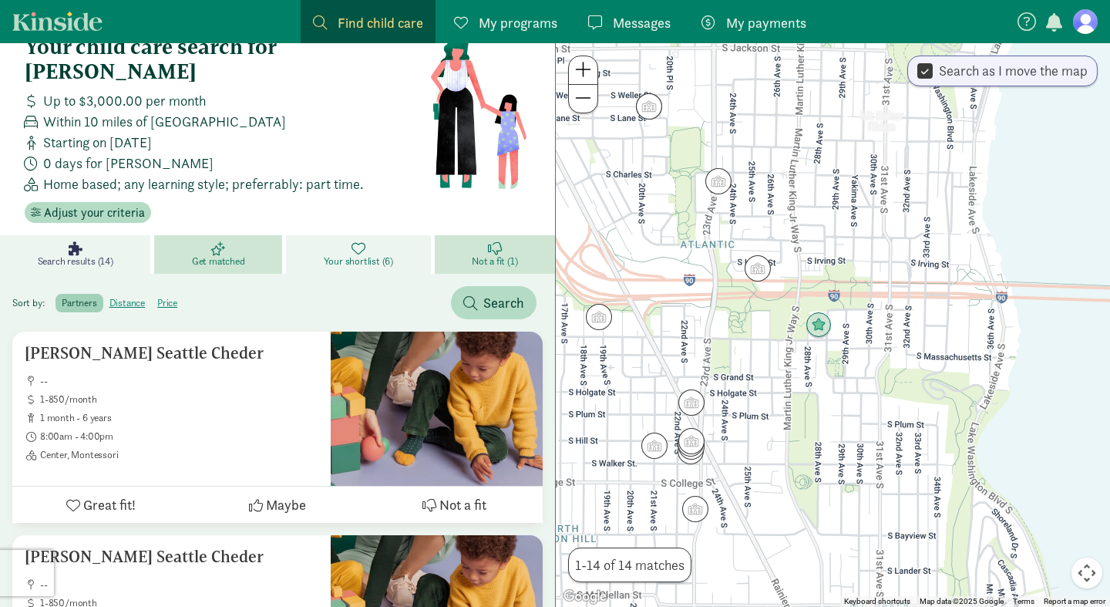
click at [379, 255] on span "Your shortlist (6)" at bounding box center [358, 261] width 69 height 12
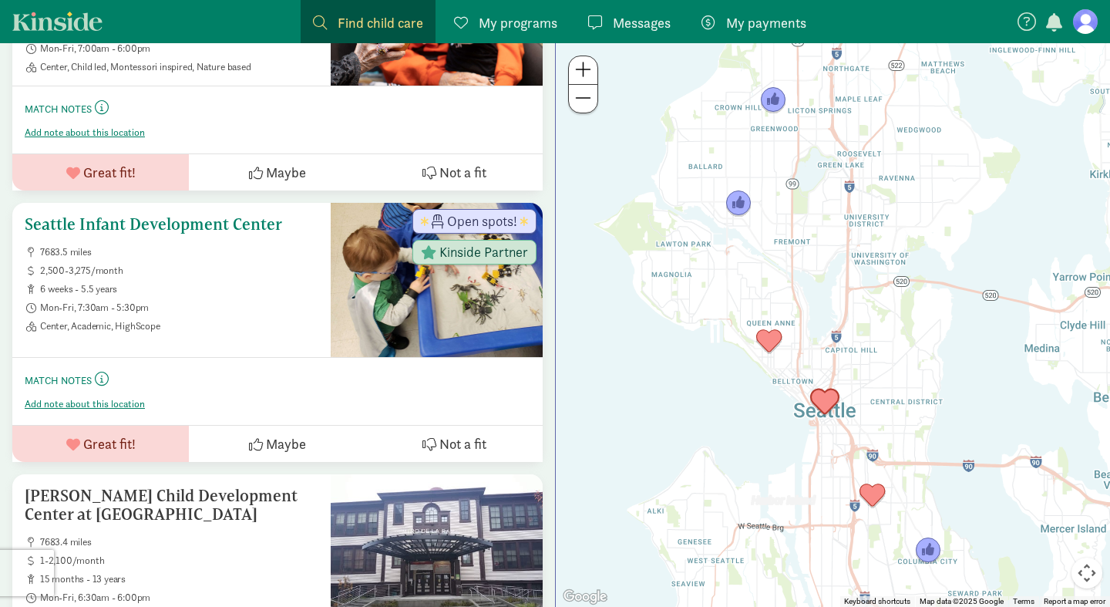
scroll to position [436, 0]
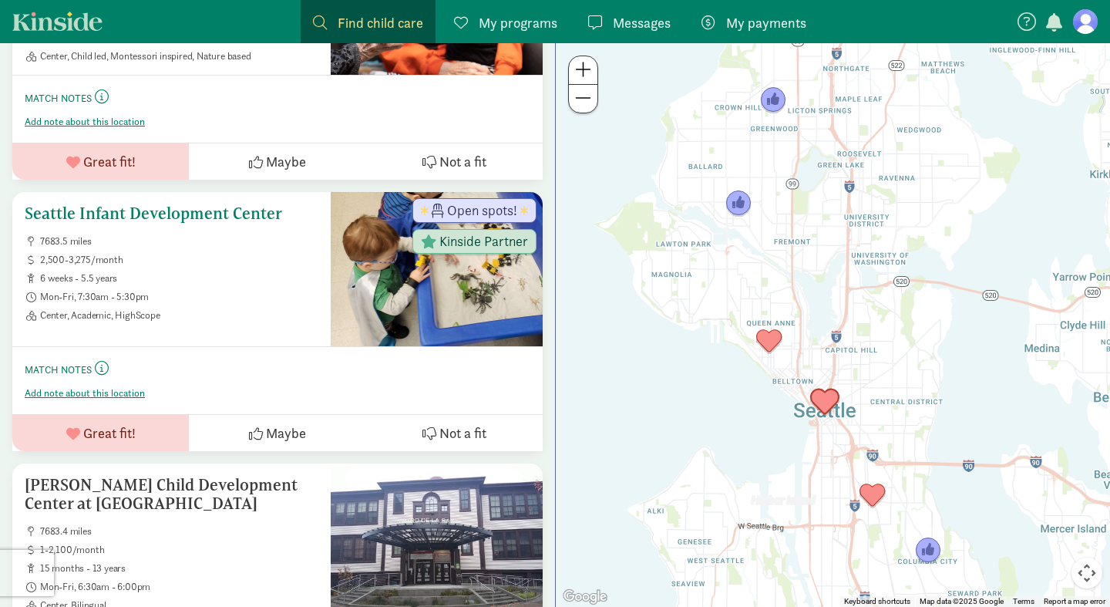
click at [188, 204] on h5 "Seattle Infant Development Center" at bounding box center [172, 213] width 294 height 19
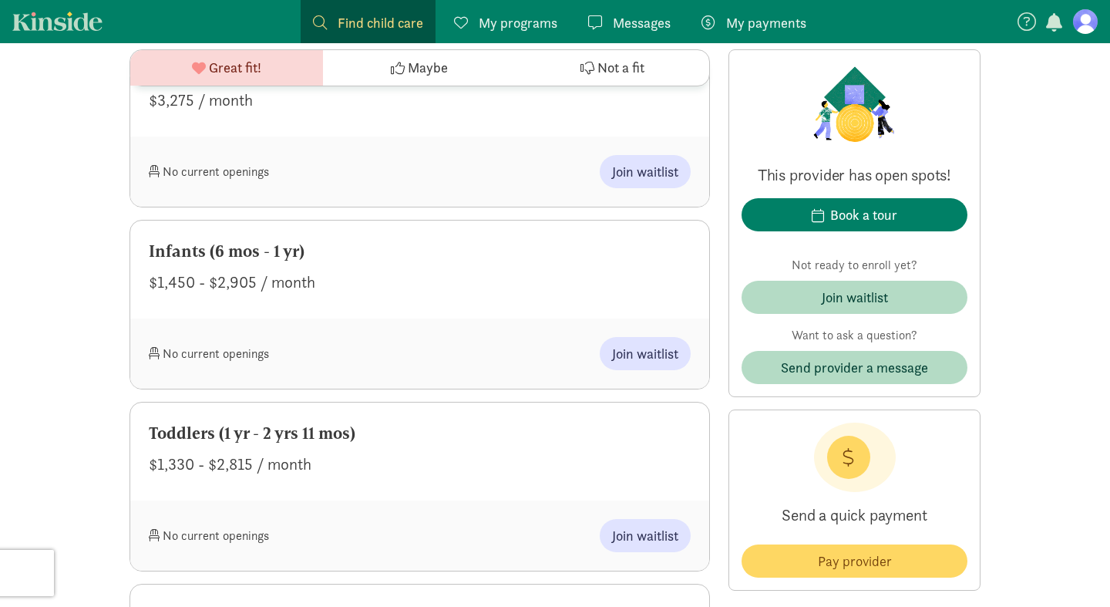
scroll to position [2675, 0]
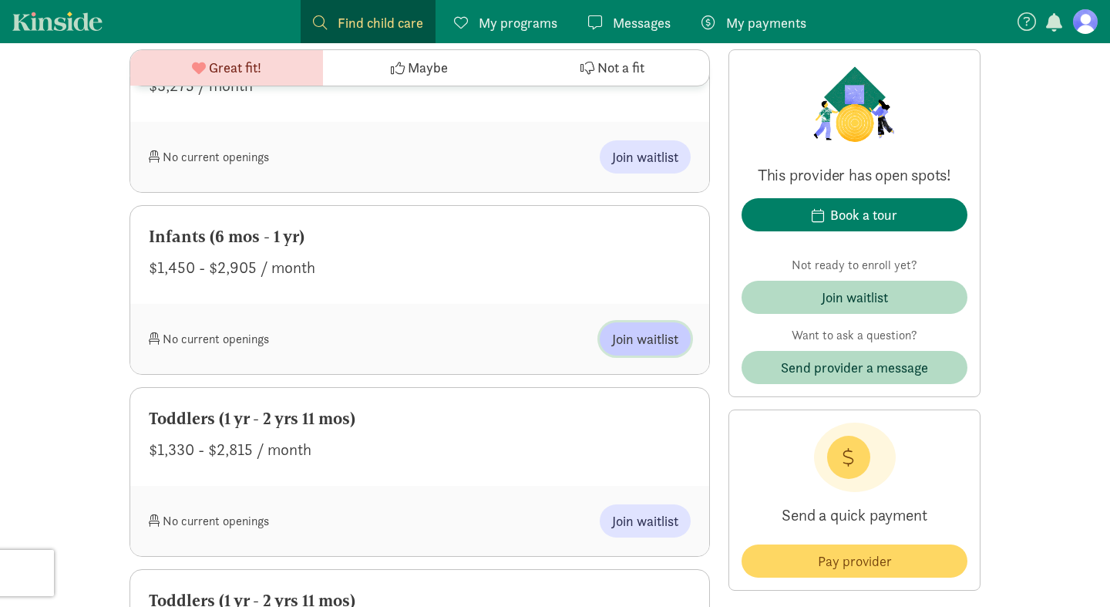
click at [640, 343] on span "Join waitlist" at bounding box center [645, 338] width 66 height 21
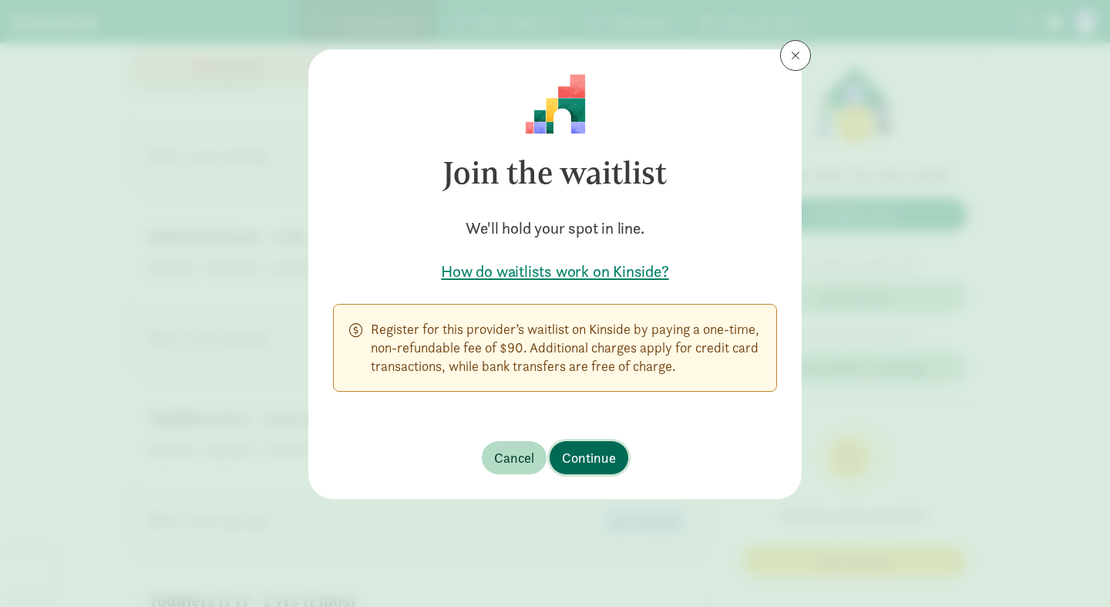
click at [614, 460] on span "Continue" at bounding box center [589, 457] width 54 height 21
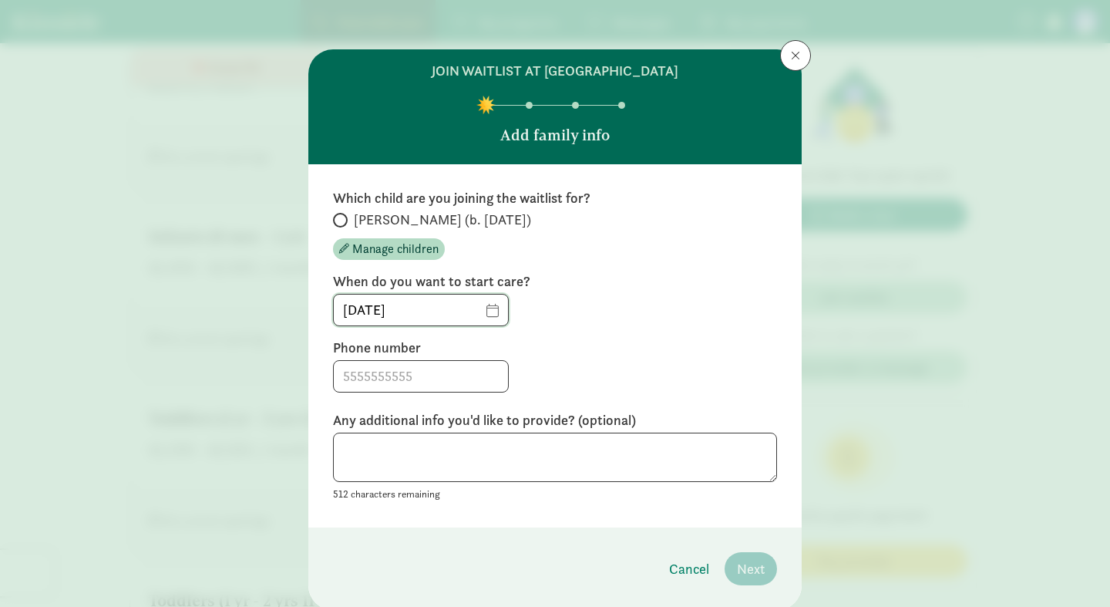
click at [508, 310] on input "08/15/2025" at bounding box center [421, 310] width 174 height 31
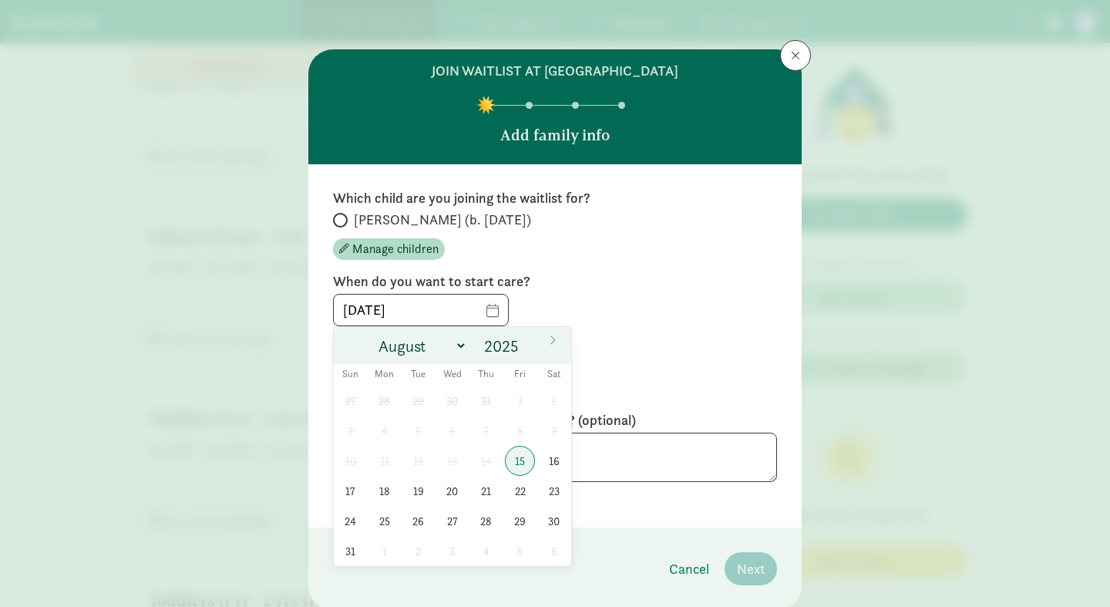
click at [371, 221] on span "Aurelia (b. January 2026)" at bounding box center [442, 219] width 177 height 19
click at [343, 221] on input "Aurelia (b. January 2026)" at bounding box center [338, 220] width 10 height 10
radio input "true"
click at [503, 318] on input "08/15/2025" at bounding box center [421, 310] width 174 height 31
click at [528, 341] on span at bounding box center [526, 341] width 11 height 12
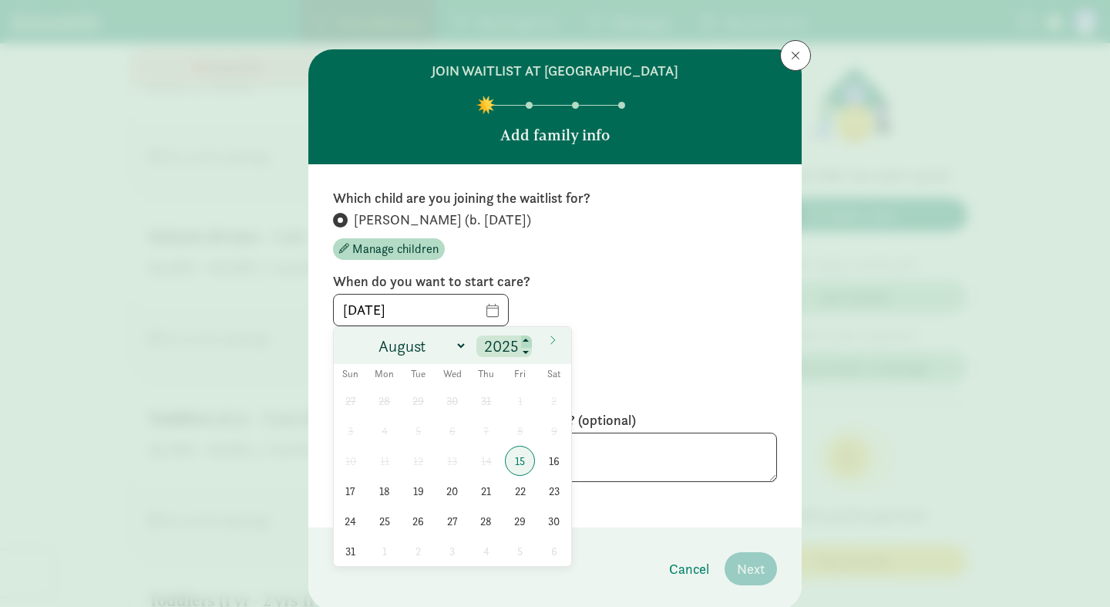
type input "2026"
select select "6"
click option "July" at bounding box center [0, 0] width 0 height 0
click at [449, 406] on span "1" at bounding box center [452, 400] width 30 height 30
type input "07/01/2026"
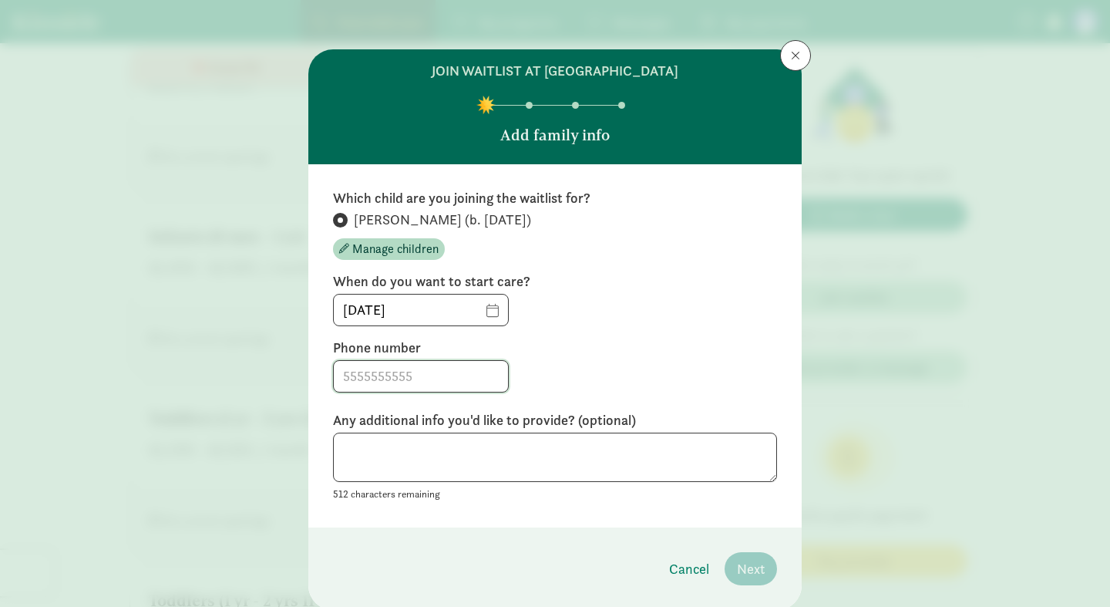
click at [457, 380] on input at bounding box center [421, 376] width 174 height 31
type input "8134460947"
click at [748, 567] on span "Next" at bounding box center [751, 568] width 28 height 21
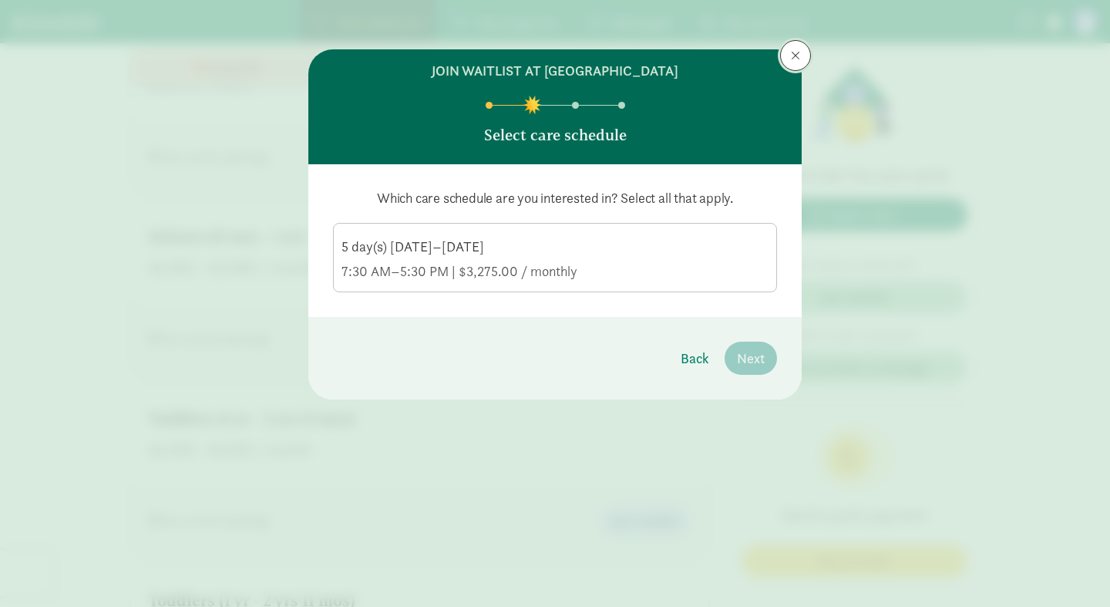
click at [790, 54] on button at bounding box center [795, 55] width 31 height 31
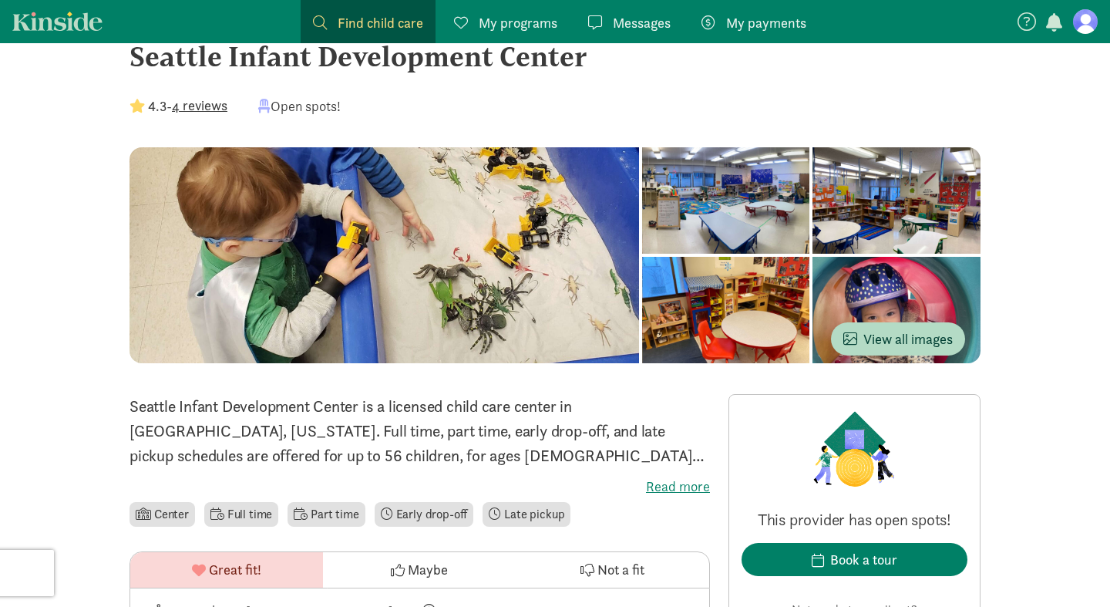
scroll to position [0, 0]
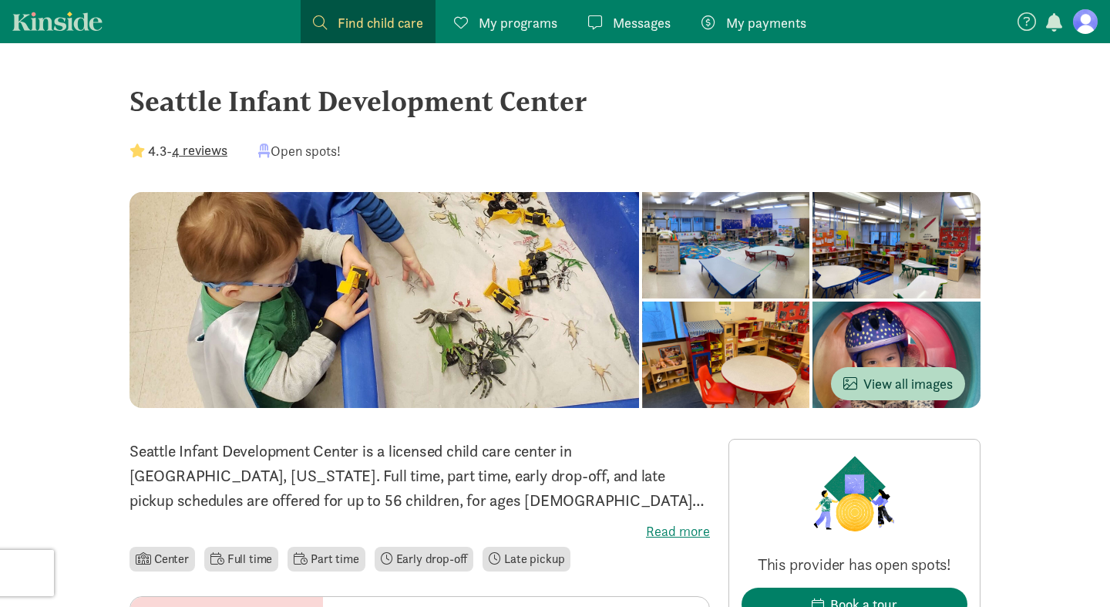
click at [813, 244] on div at bounding box center [897, 245] width 168 height 106
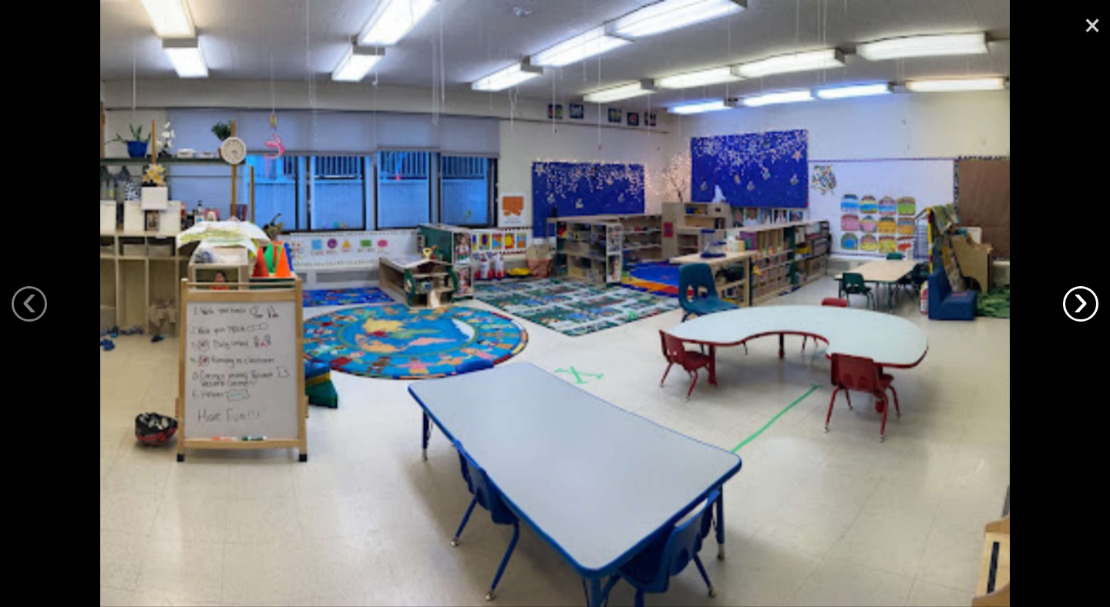
click at [1082, 305] on link "›" at bounding box center [1080, 303] width 35 height 35
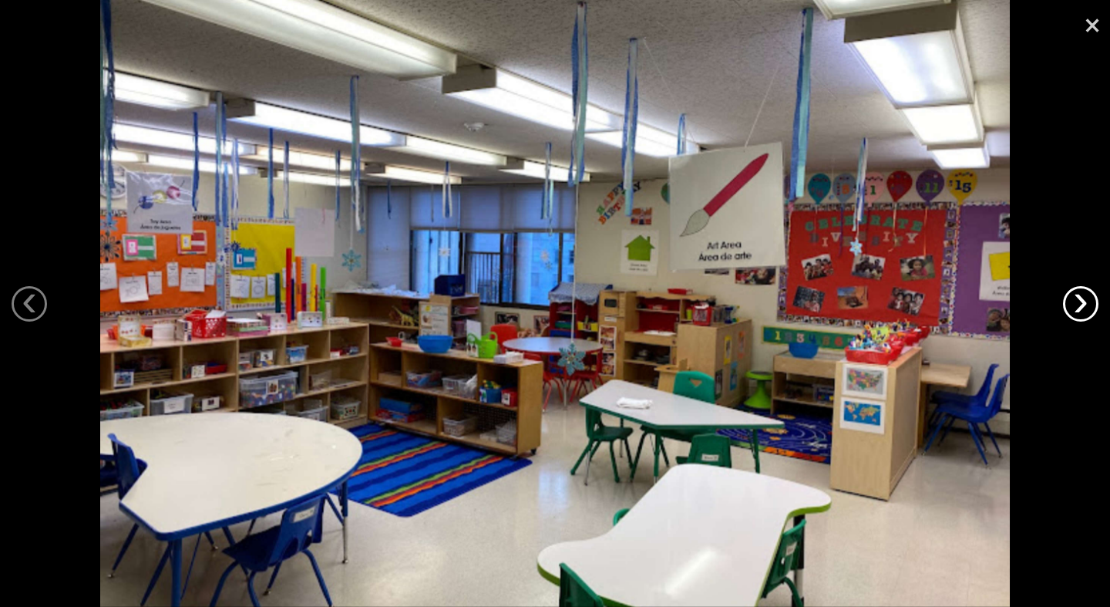
click at [1082, 305] on link "›" at bounding box center [1080, 303] width 35 height 35
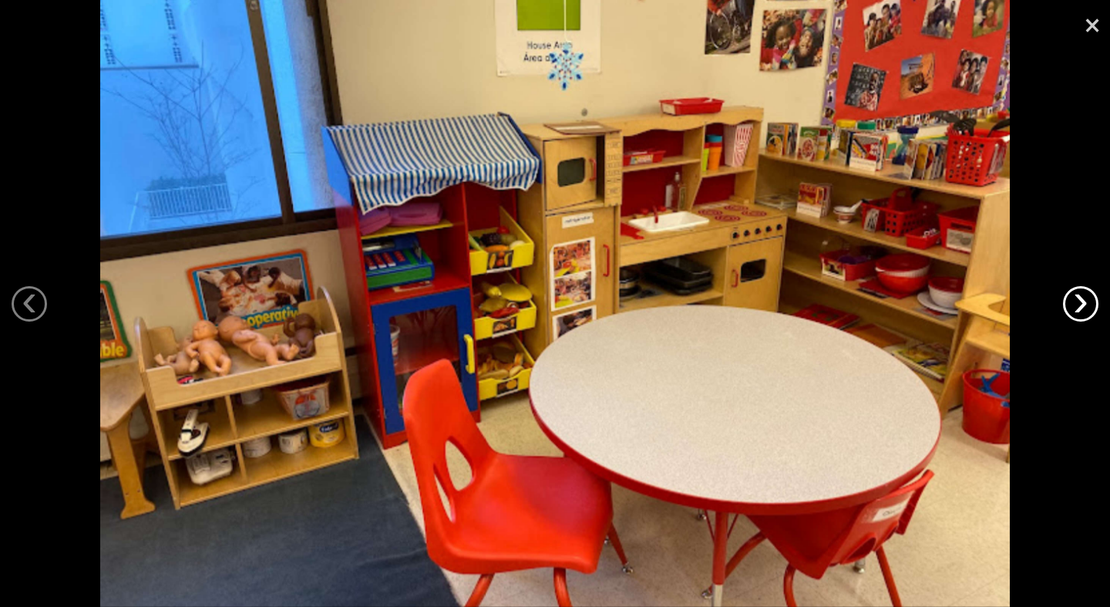
click at [1082, 305] on link "›" at bounding box center [1080, 303] width 35 height 35
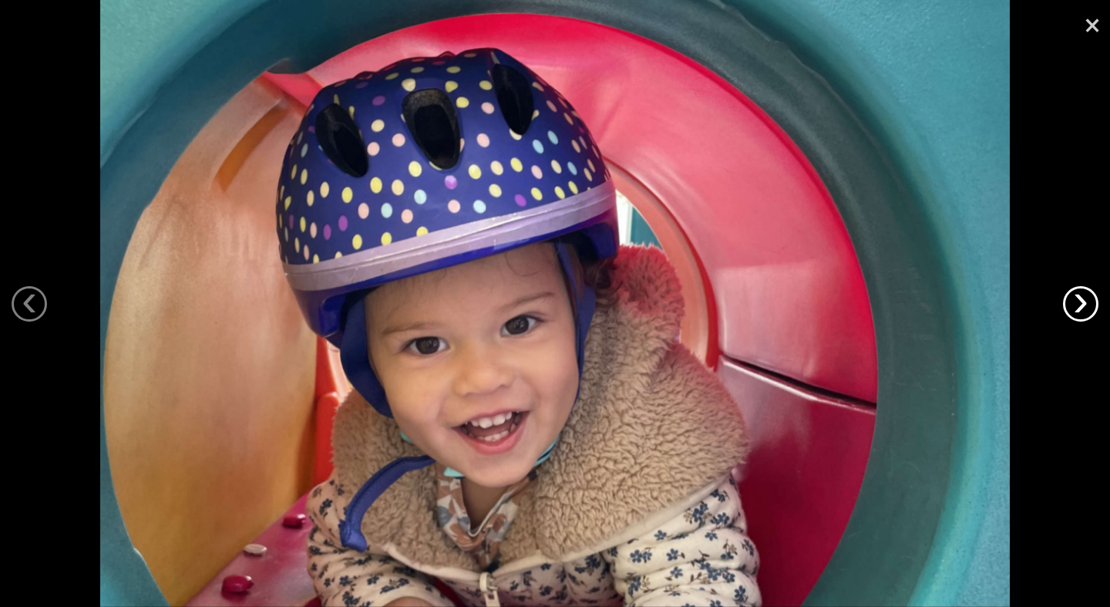
click at [1082, 305] on link "›" at bounding box center [1080, 303] width 35 height 35
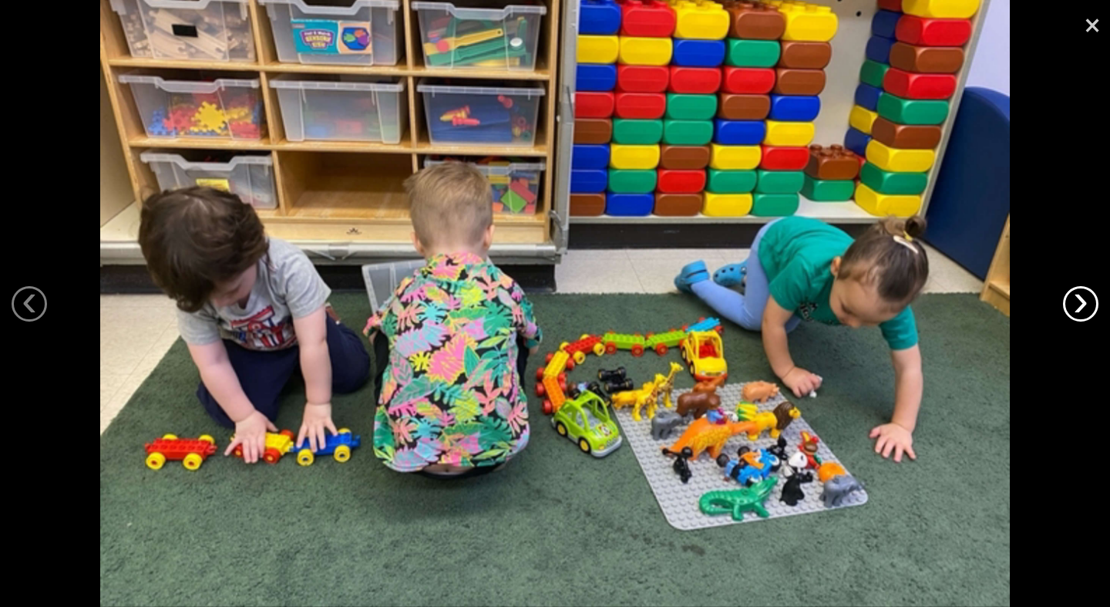
click at [1082, 305] on link "›" at bounding box center [1080, 303] width 35 height 35
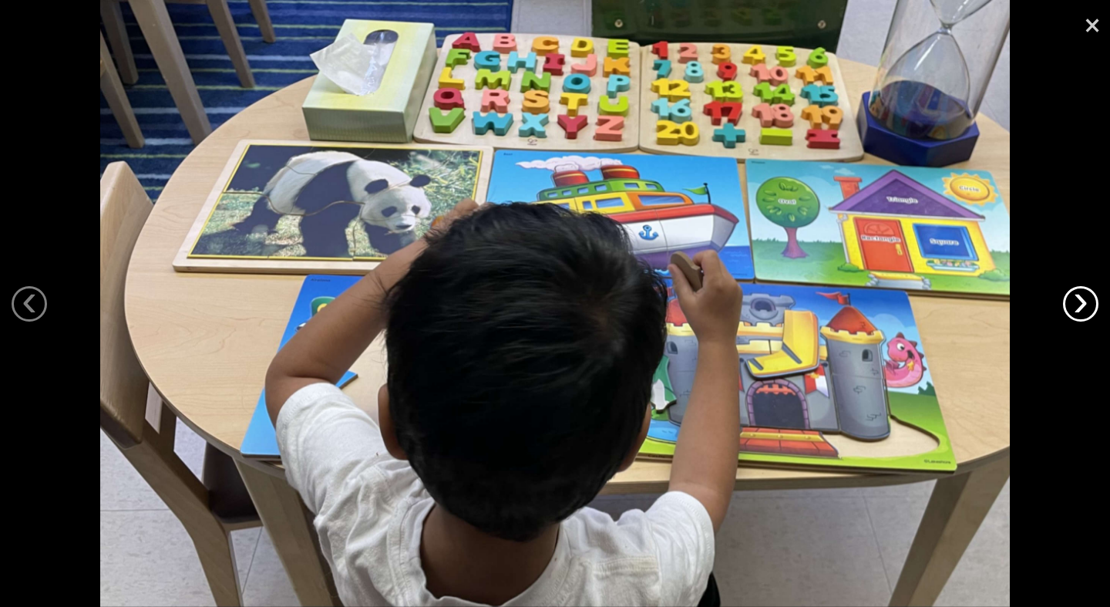
click at [1082, 305] on link "›" at bounding box center [1080, 303] width 35 height 35
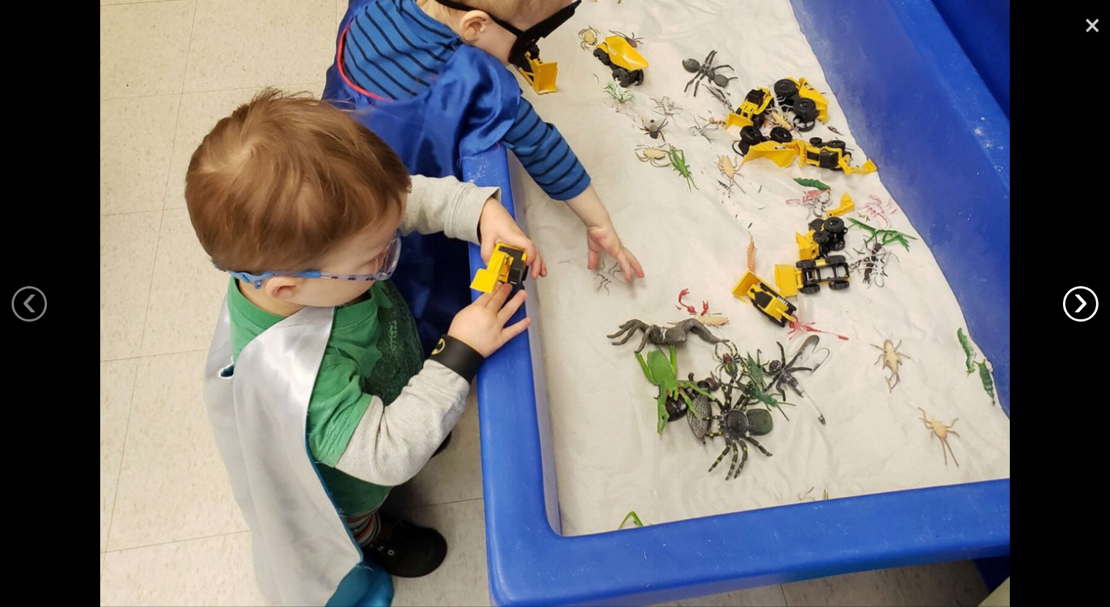
click at [1082, 305] on link "›" at bounding box center [1080, 303] width 35 height 35
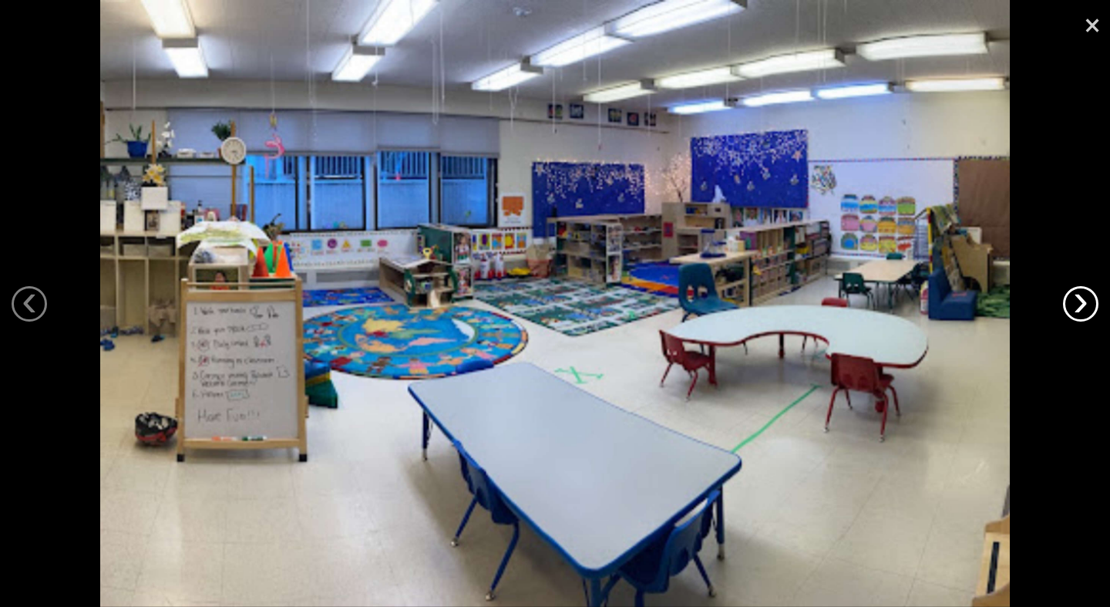
click at [1082, 305] on link "›" at bounding box center [1080, 303] width 35 height 35
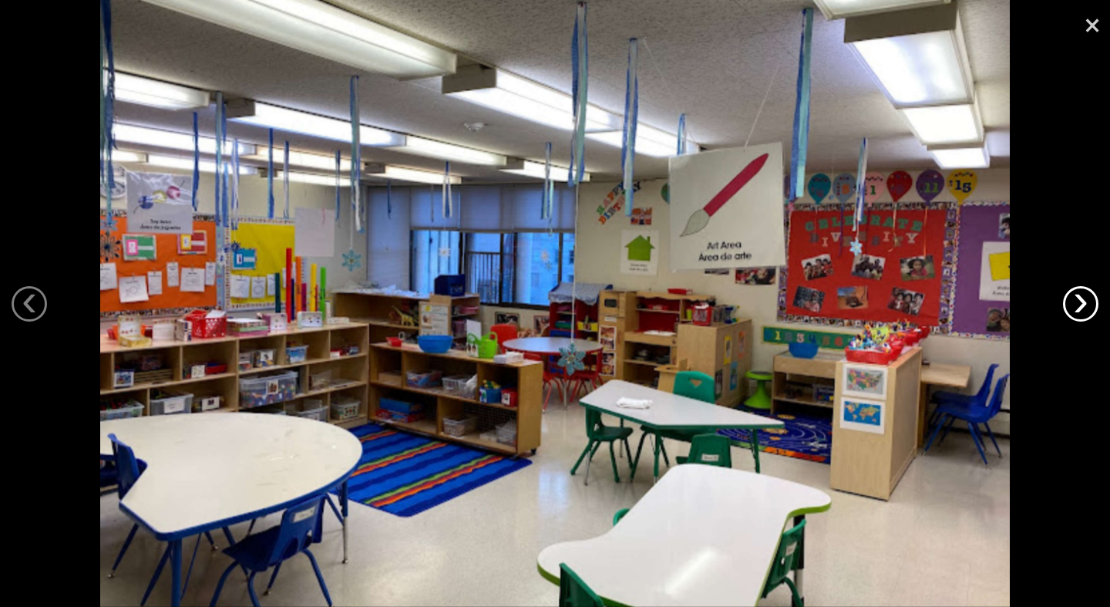
click at [1082, 305] on link "›" at bounding box center [1080, 303] width 35 height 35
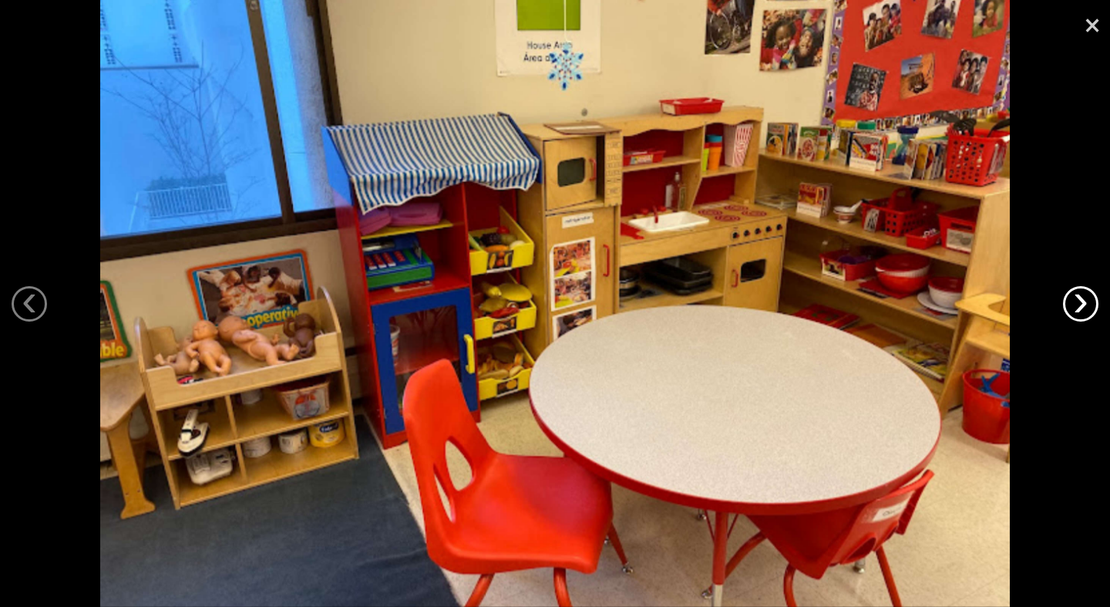
click at [1082, 305] on link "›" at bounding box center [1080, 303] width 35 height 35
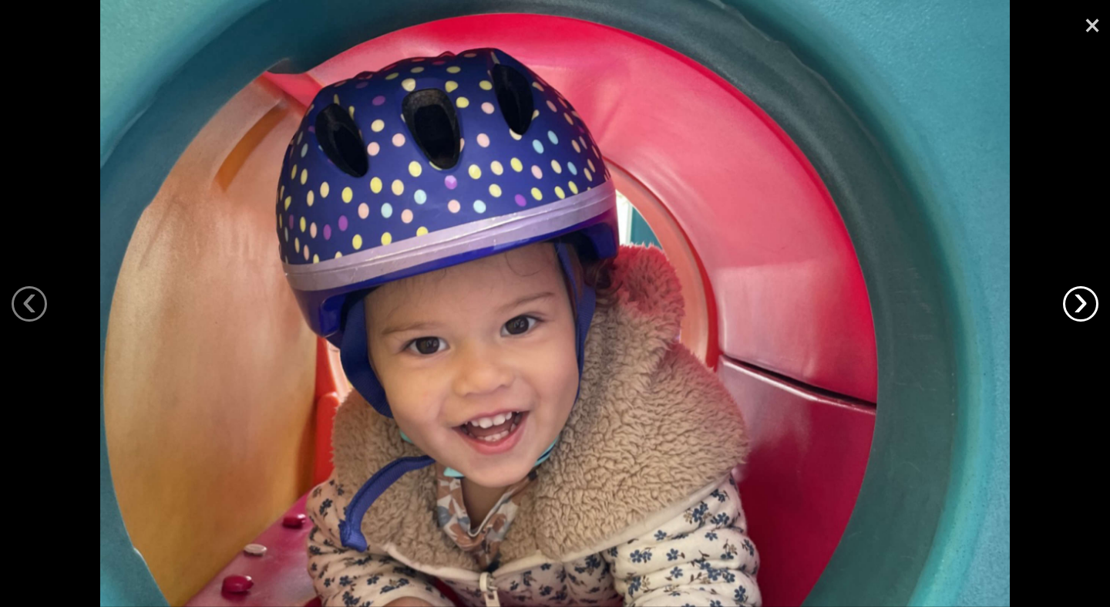
click at [1082, 305] on link "›" at bounding box center [1080, 303] width 35 height 35
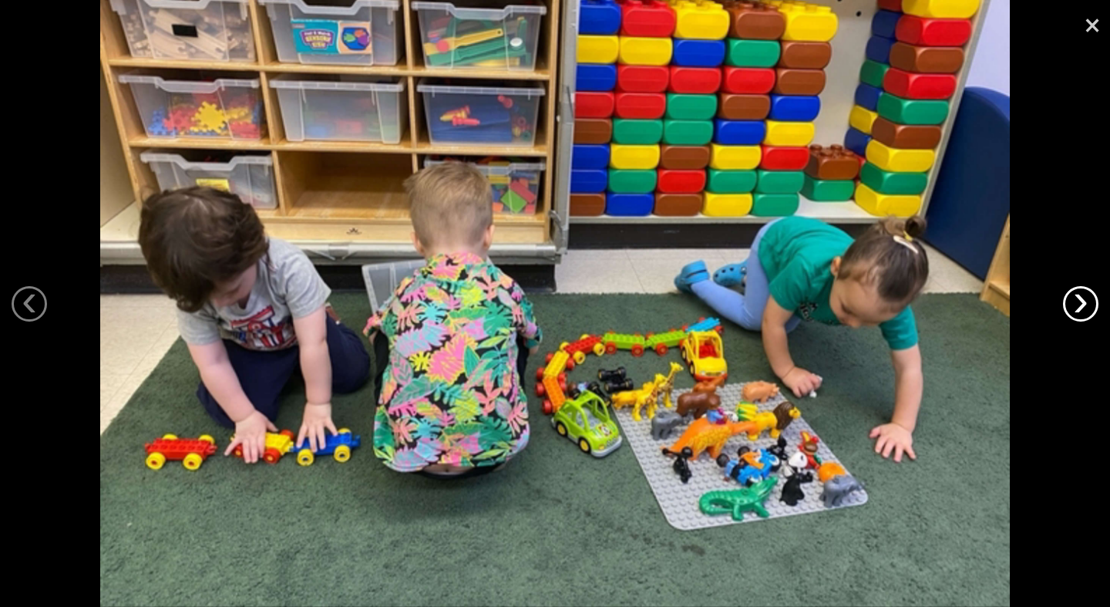
click at [1082, 305] on link "›" at bounding box center [1080, 303] width 35 height 35
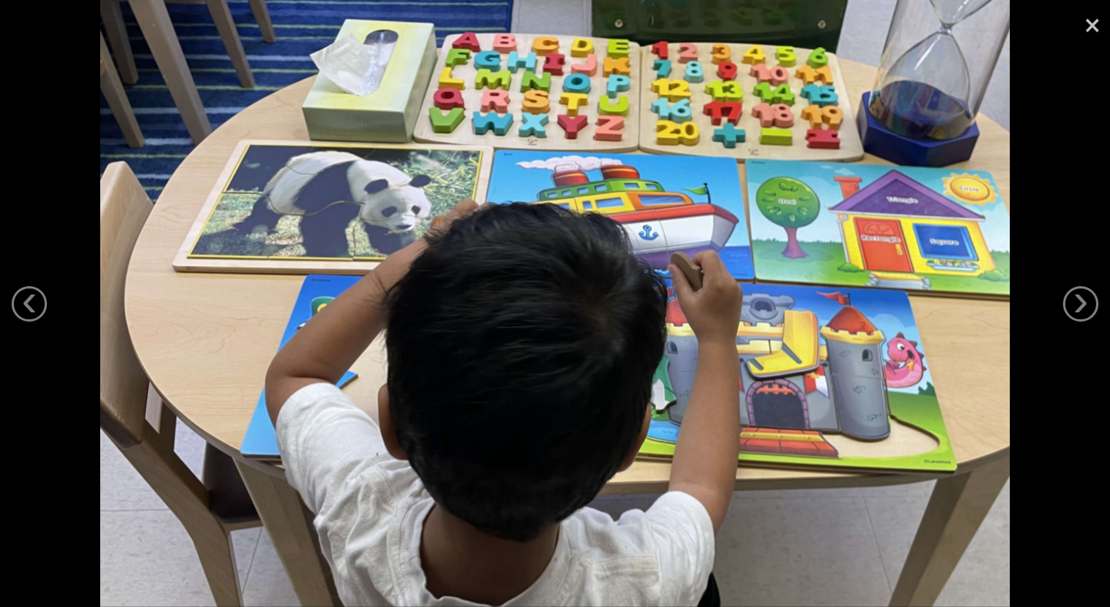
click at [1093, 29] on link "×" at bounding box center [1092, 23] width 35 height 46
